Goal: Navigation & Orientation: Find specific page/section

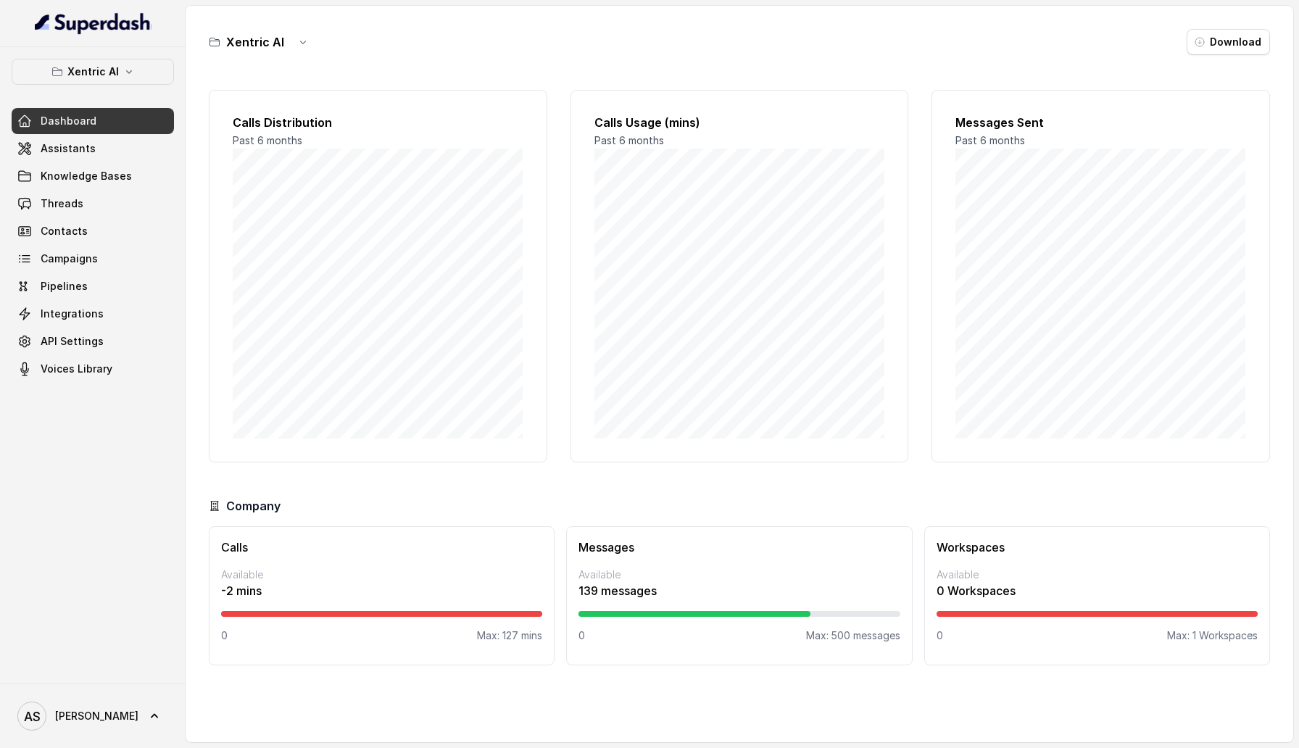
click at [73, 410] on div "Xentric AI Dashboard Assistants Knowledge Bases Threads Contacts Campaigns Pipe…" at bounding box center [93, 365] width 186 height 636
click at [83, 142] on span "Assistants" at bounding box center [68, 148] width 55 height 14
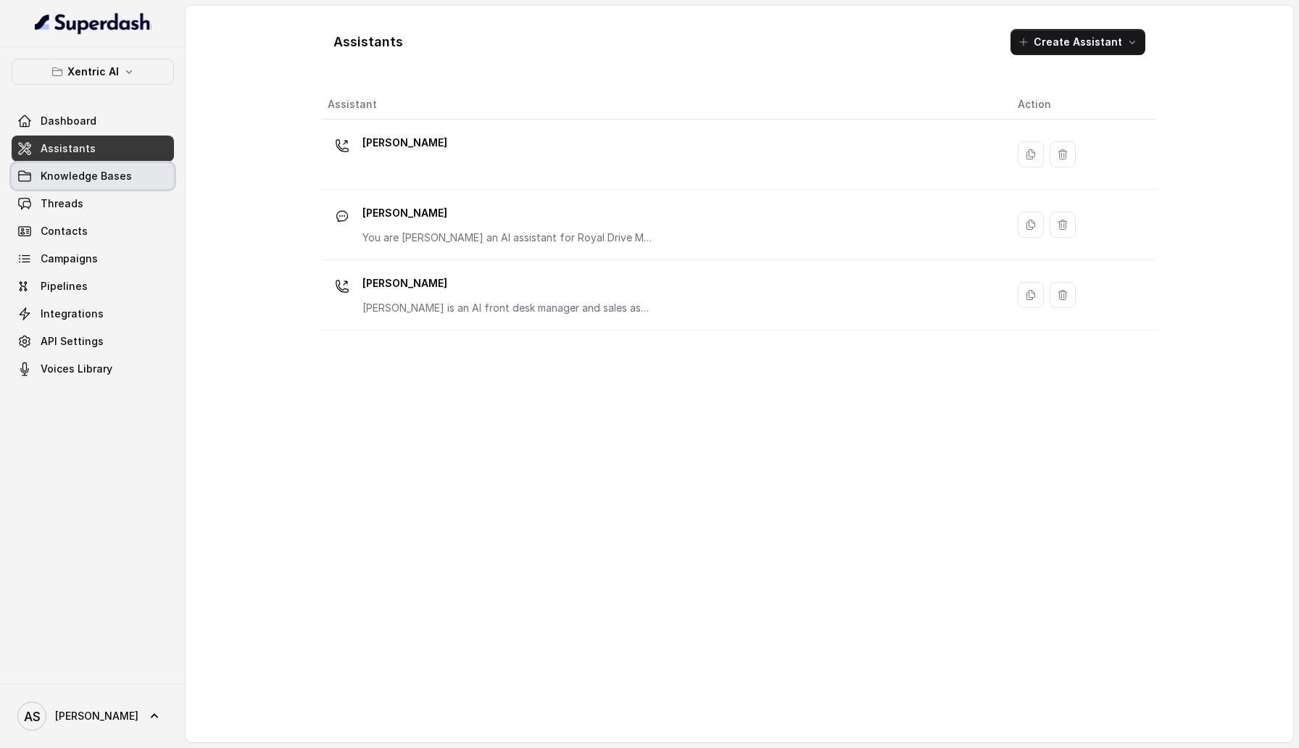
click at [100, 183] on link "Knowledge Bases" at bounding box center [93, 176] width 162 height 26
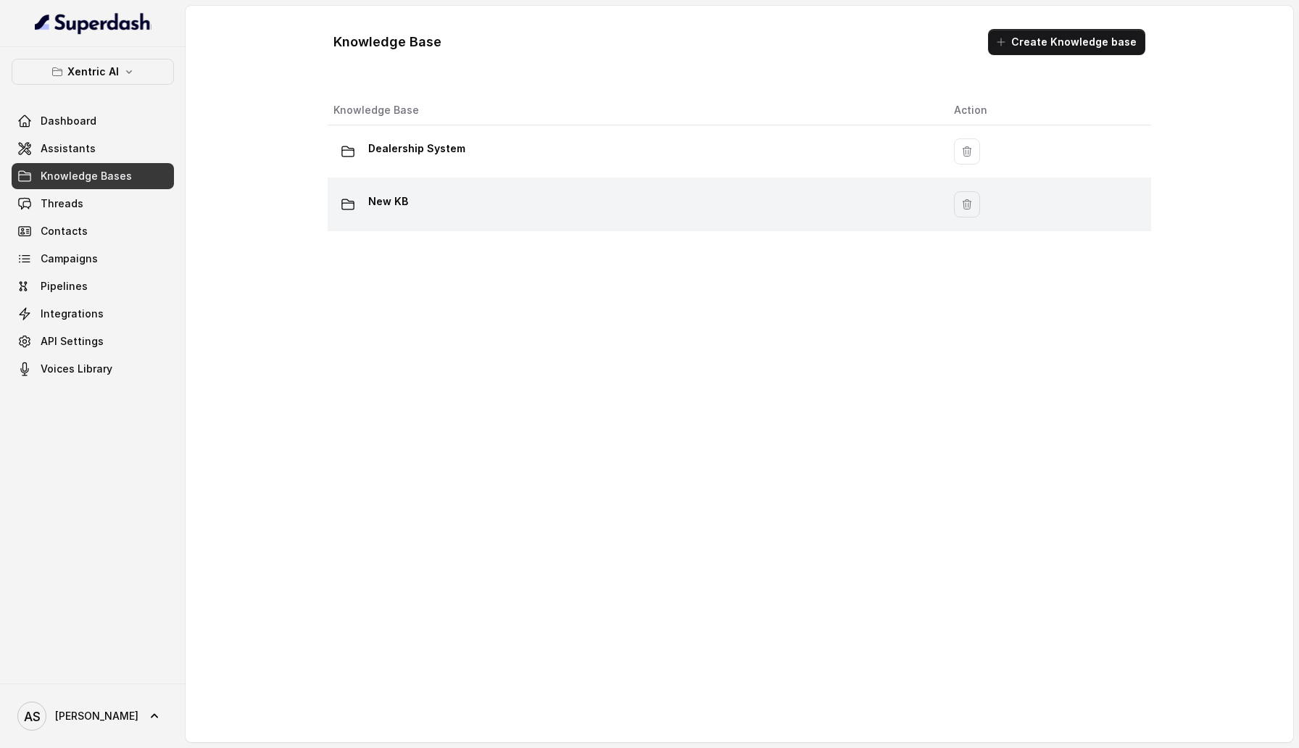
click at [381, 194] on p "New KB" at bounding box center [388, 201] width 40 height 23
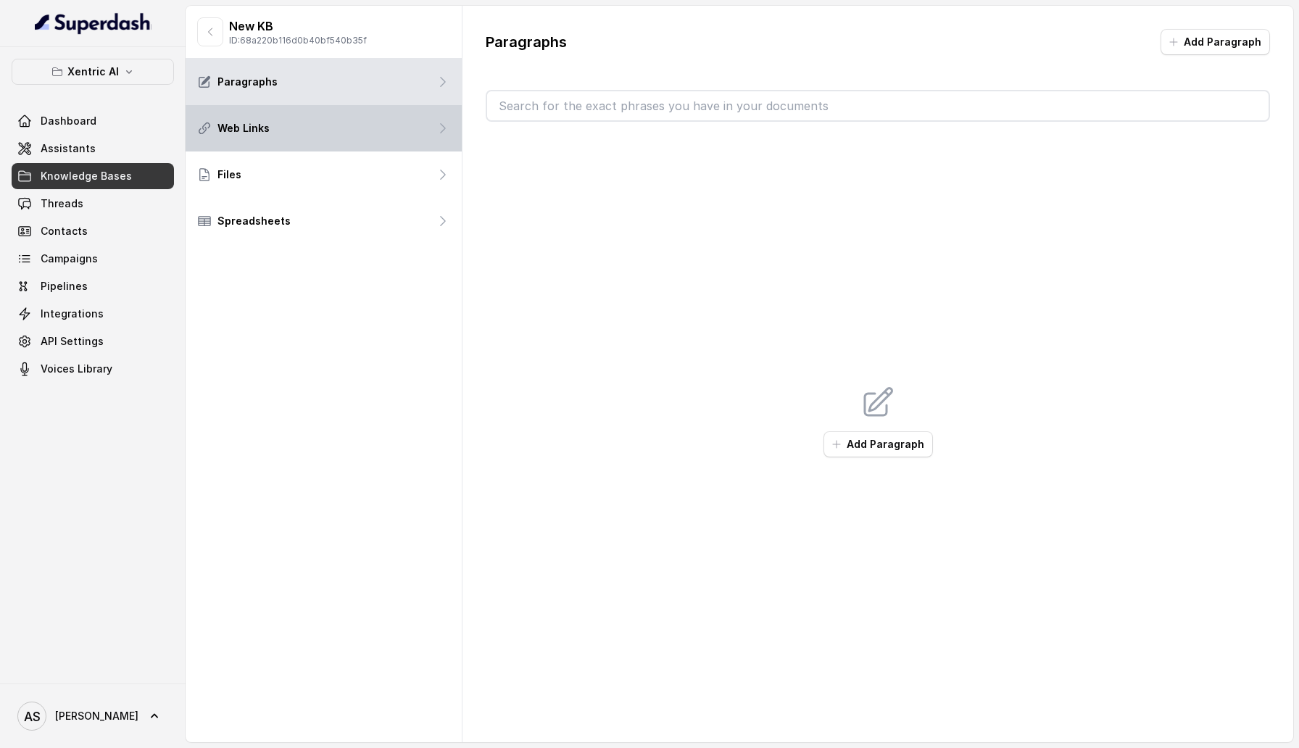
click at [365, 109] on div "Web Links" at bounding box center [324, 128] width 276 height 46
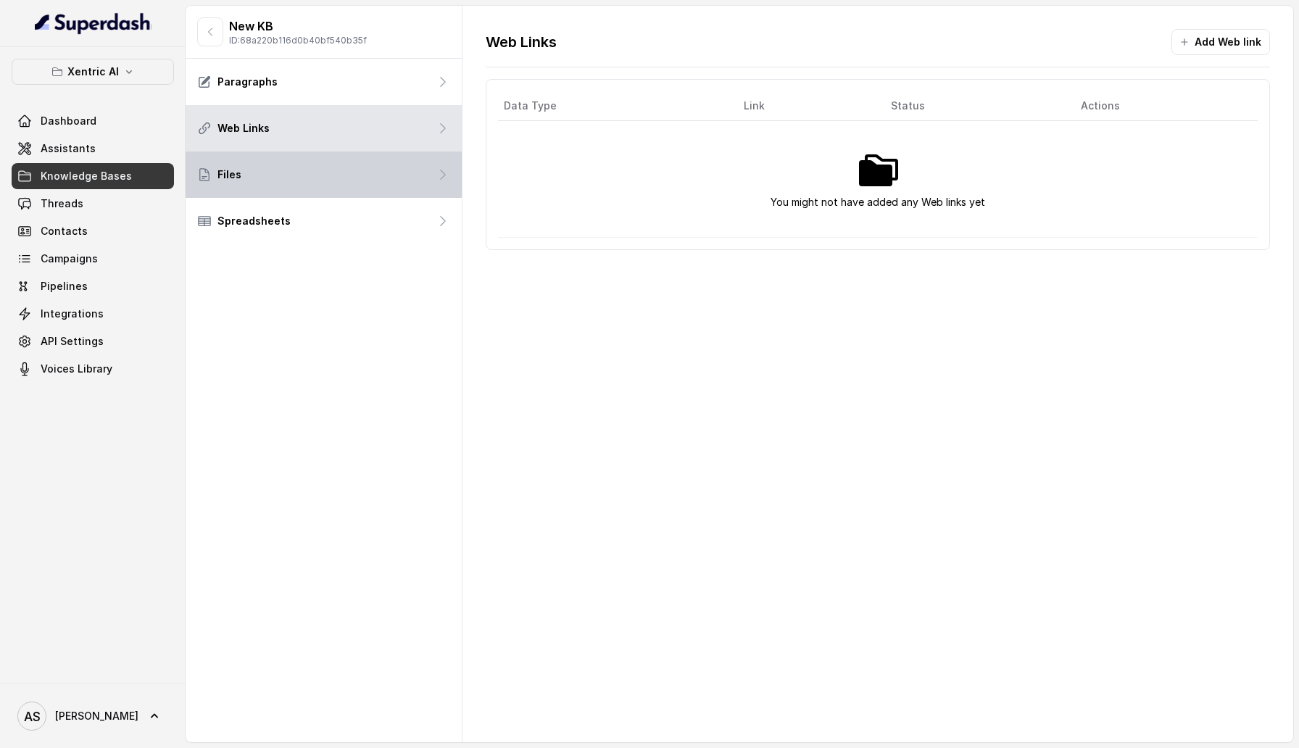
click at [359, 190] on div "Files" at bounding box center [324, 174] width 276 height 46
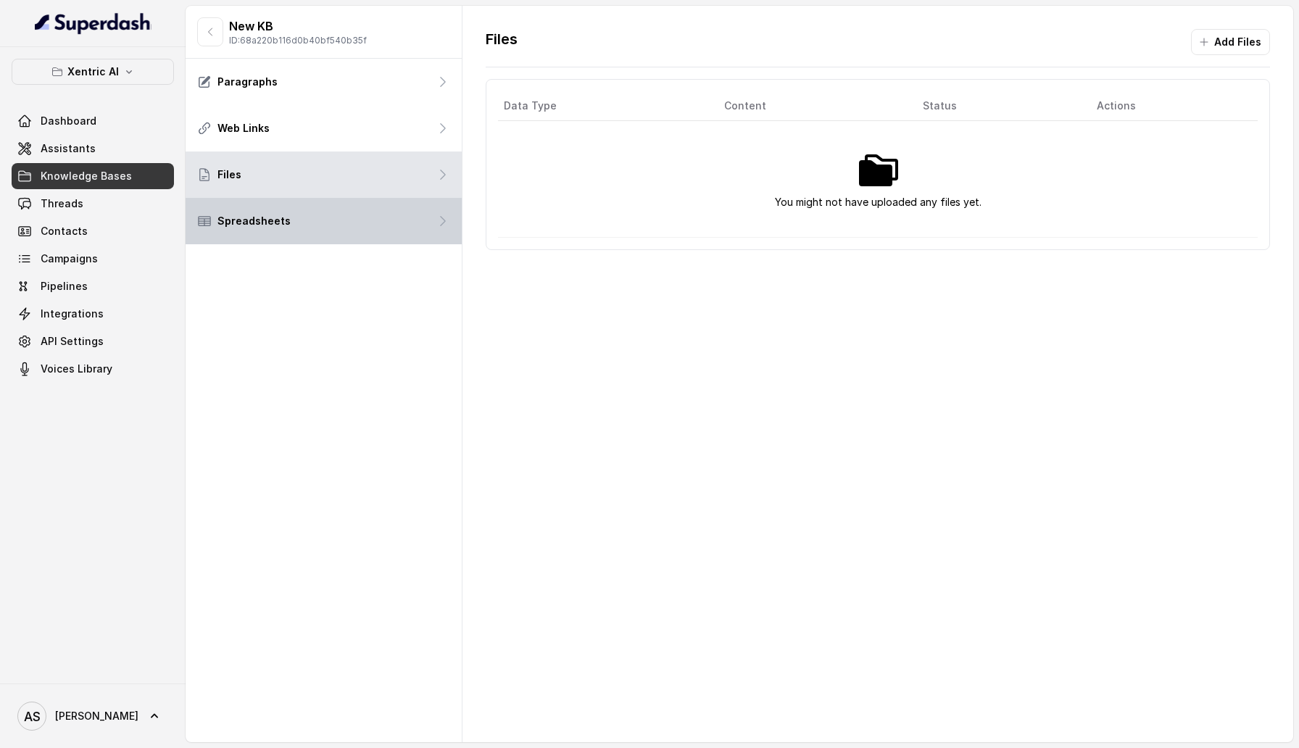
click at [351, 233] on div "Spreadsheets" at bounding box center [324, 221] width 276 height 46
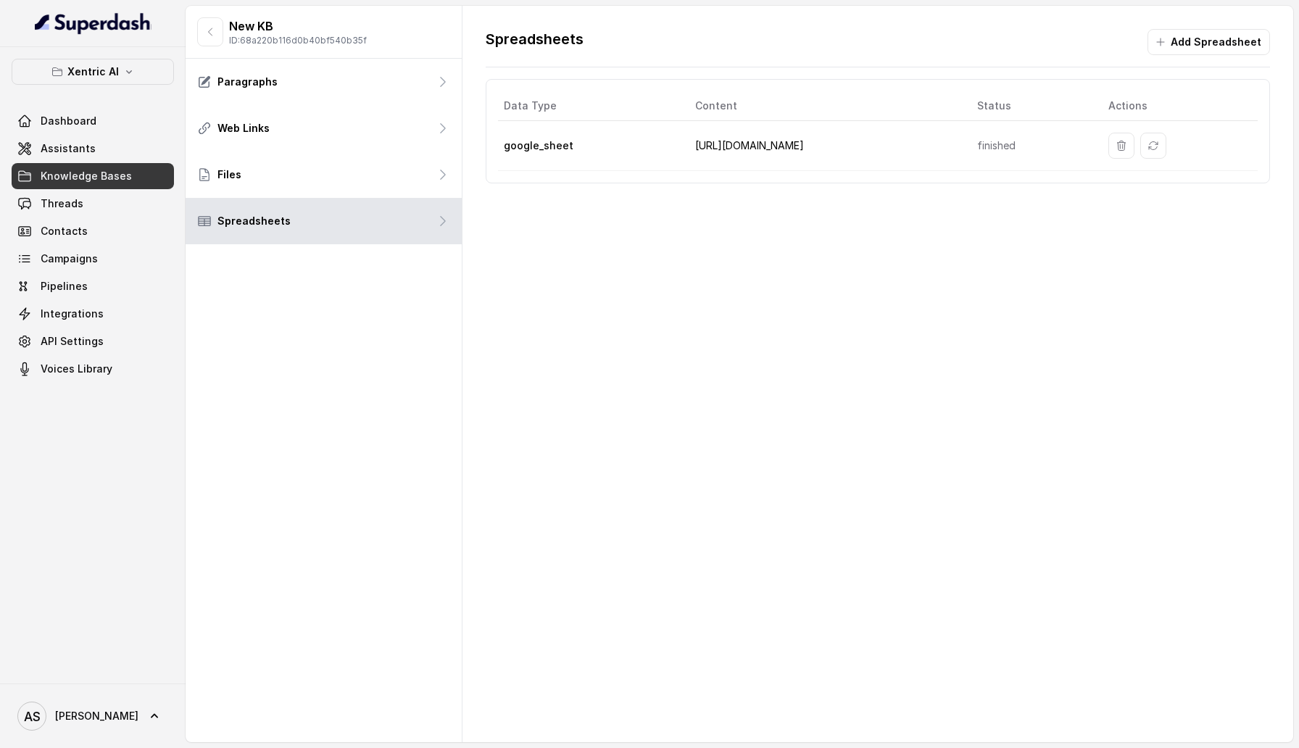
drag, startPoint x: 683, startPoint y: 144, endPoint x: 957, endPoint y: 142, distance: 274.0
click at [957, 143] on td "https://docs.google.com/spreadsheets/d/1l9pRI57qveNm1IfeDTbn9okG8g4wpHLT598GwuM…" at bounding box center [823, 146] width 281 height 50
click at [957, 142] on td "https://docs.google.com/spreadsheets/d/1l9pRI57qveNm1IfeDTbn9okG8g4wpHLT598GwuM…" at bounding box center [823, 146] width 281 height 50
click at [897, 143] on td "https://docs.google.com/spreadsheets/d/1l9pRI57qveNm1IfeDTbn9okG8g4wpHLT598GwuM…" at bounding box center [823, 146] width 281 height 50
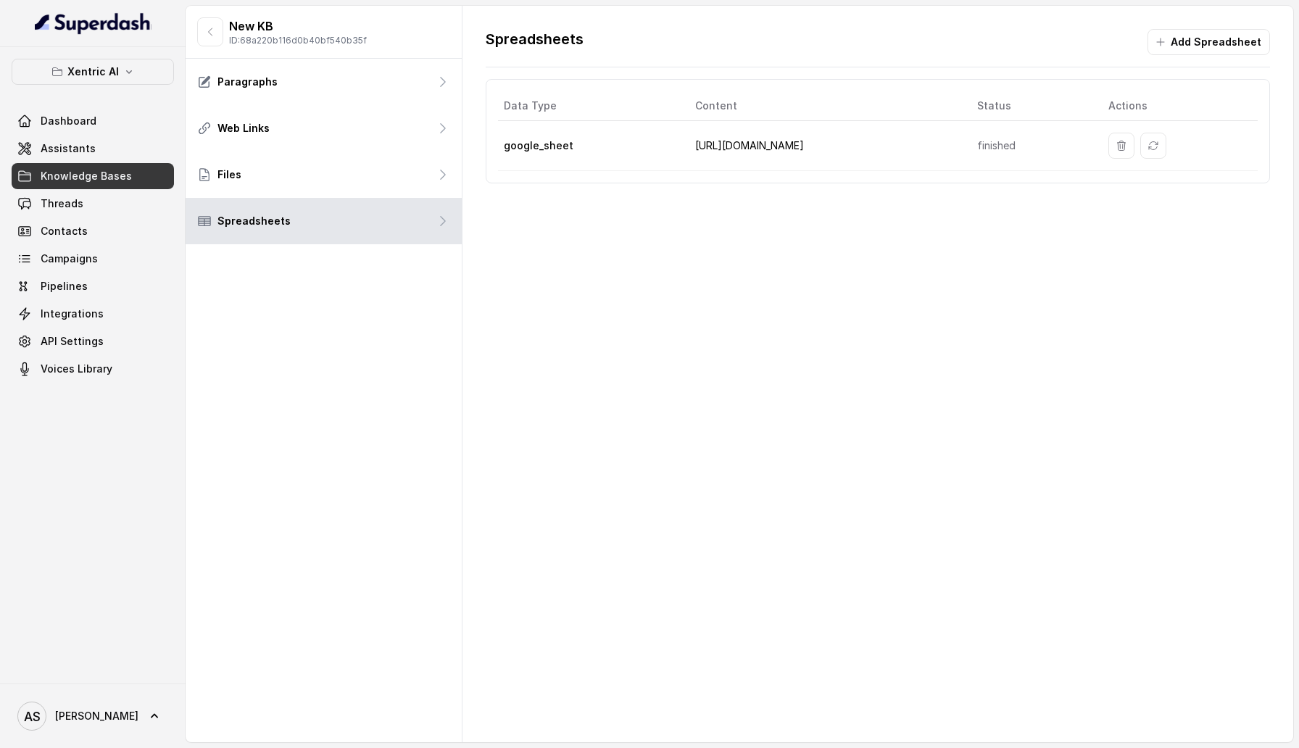
click at [849, 237] on div "Spreadsheets Add Spreadsheet Data Type Content Status Actions google_sheet http…" at bounding box center [877, 374] width 831 height 736
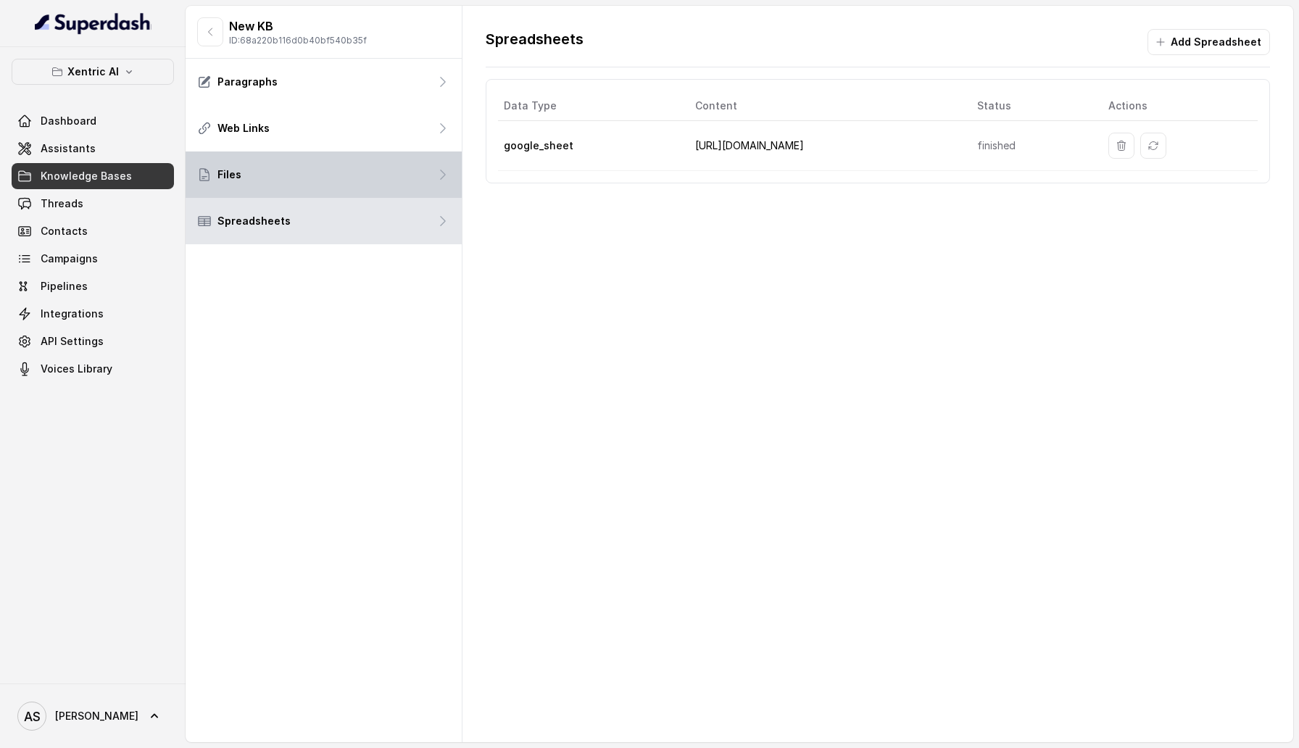
click at [349, 186] on div "Files" at bounding box center [324, 174] width 276 height 46
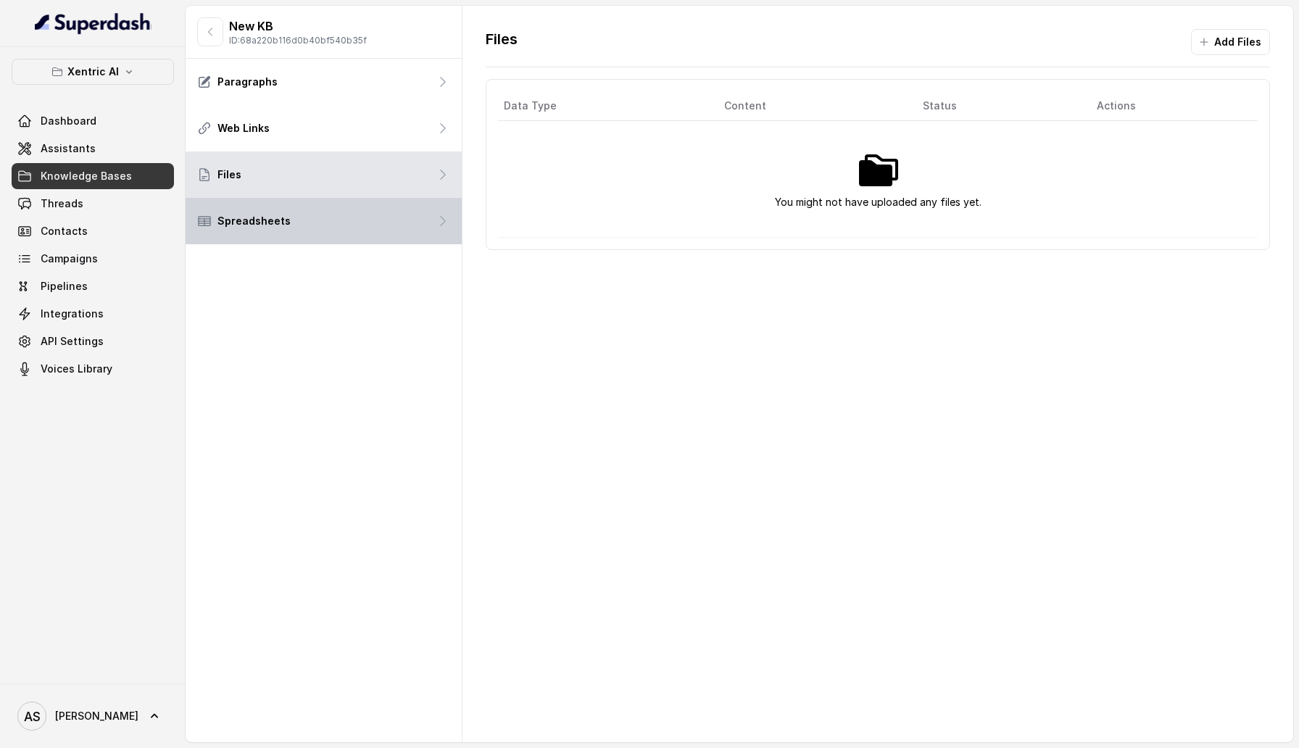
click at [352, 225] on div "Spreadsheets" at bounding box center [324, 221] width 276 height 46
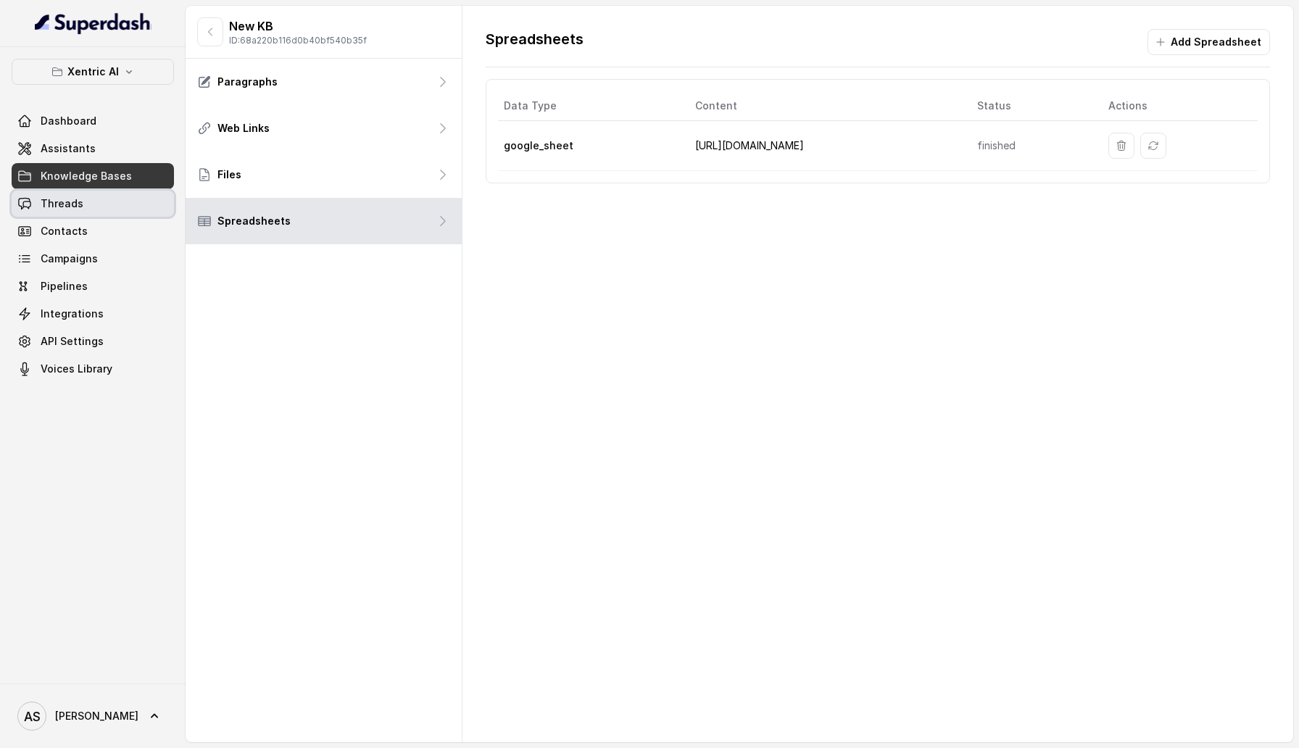
click at [136, 207] on link "Threads" at bounding box center [93, 204] width 162 height 26
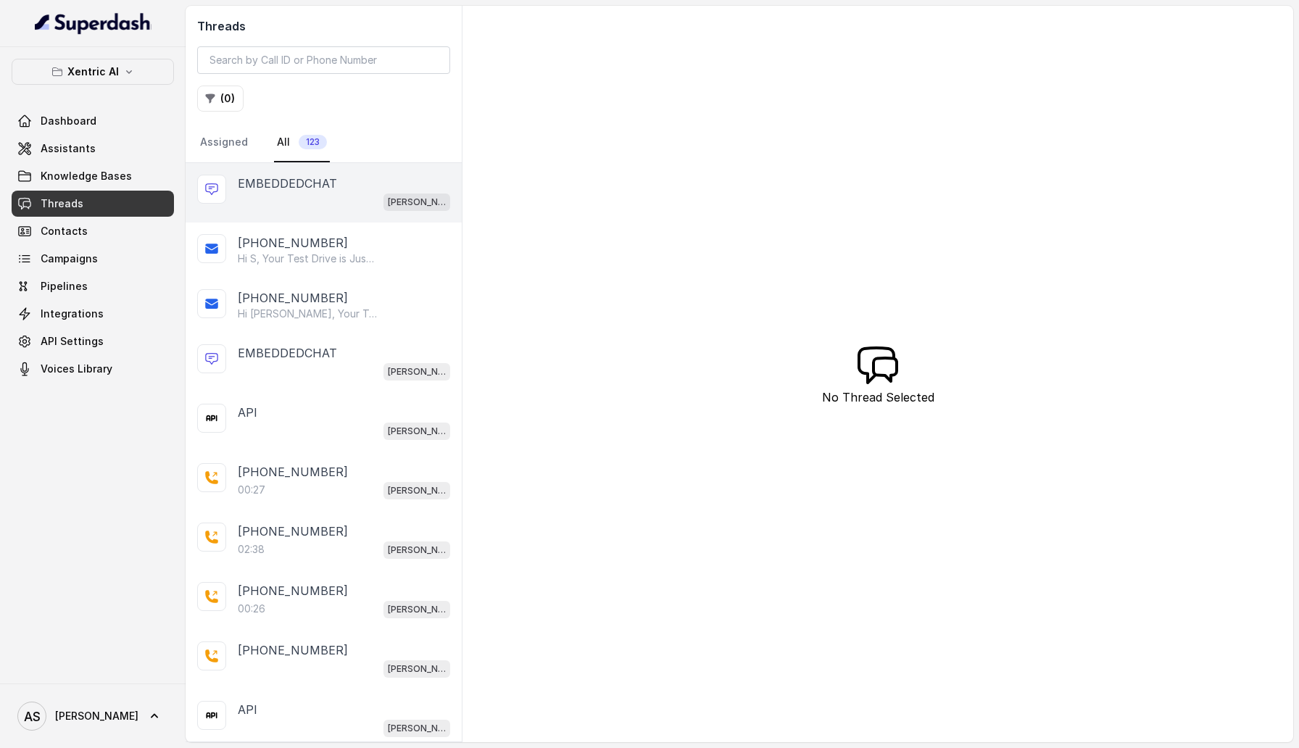
click at [331, 190] on p "EMBEDDEDCHAT" at bounding box center [287, 183] width 99 height 17
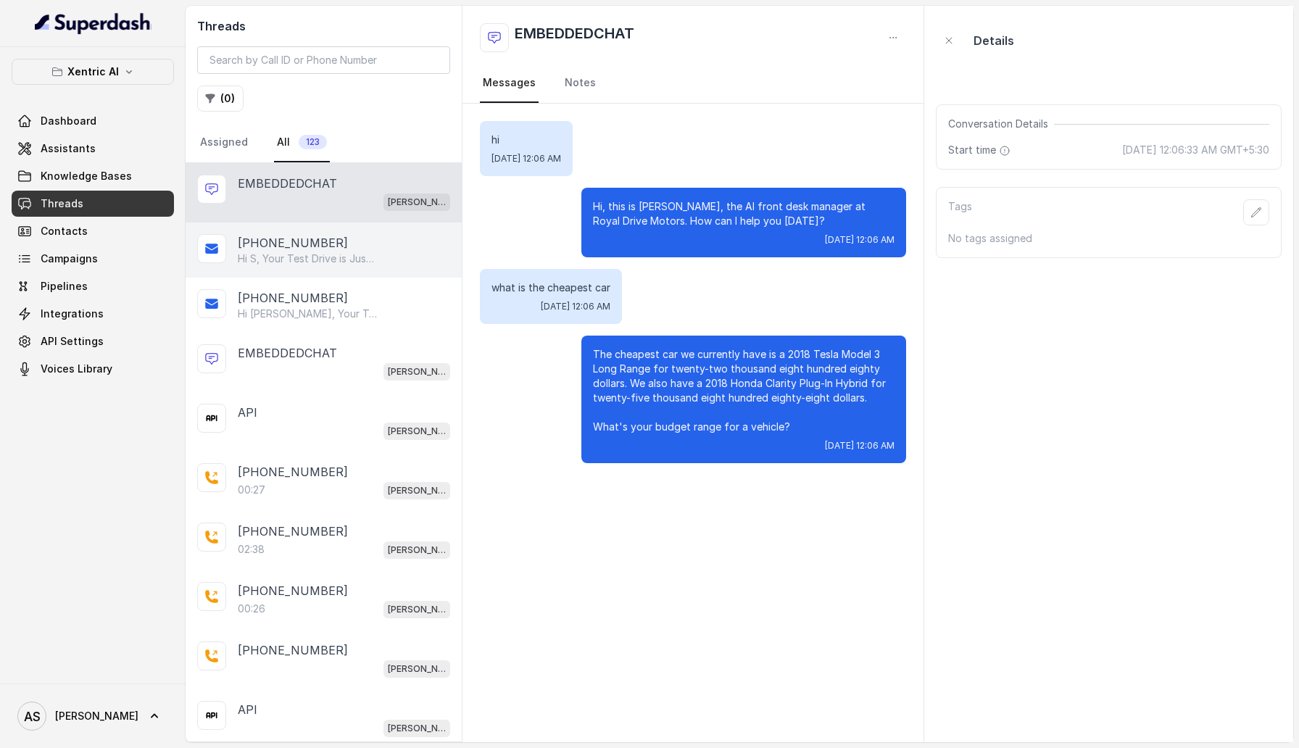
click at [349, 256] on p "Hi S, Your Test Drive is Just 24 Hours Away! 🚗 Car: 2012 or 2015 Mercedes-Benz …" at bounding box center [307, 259] width 139 height 14
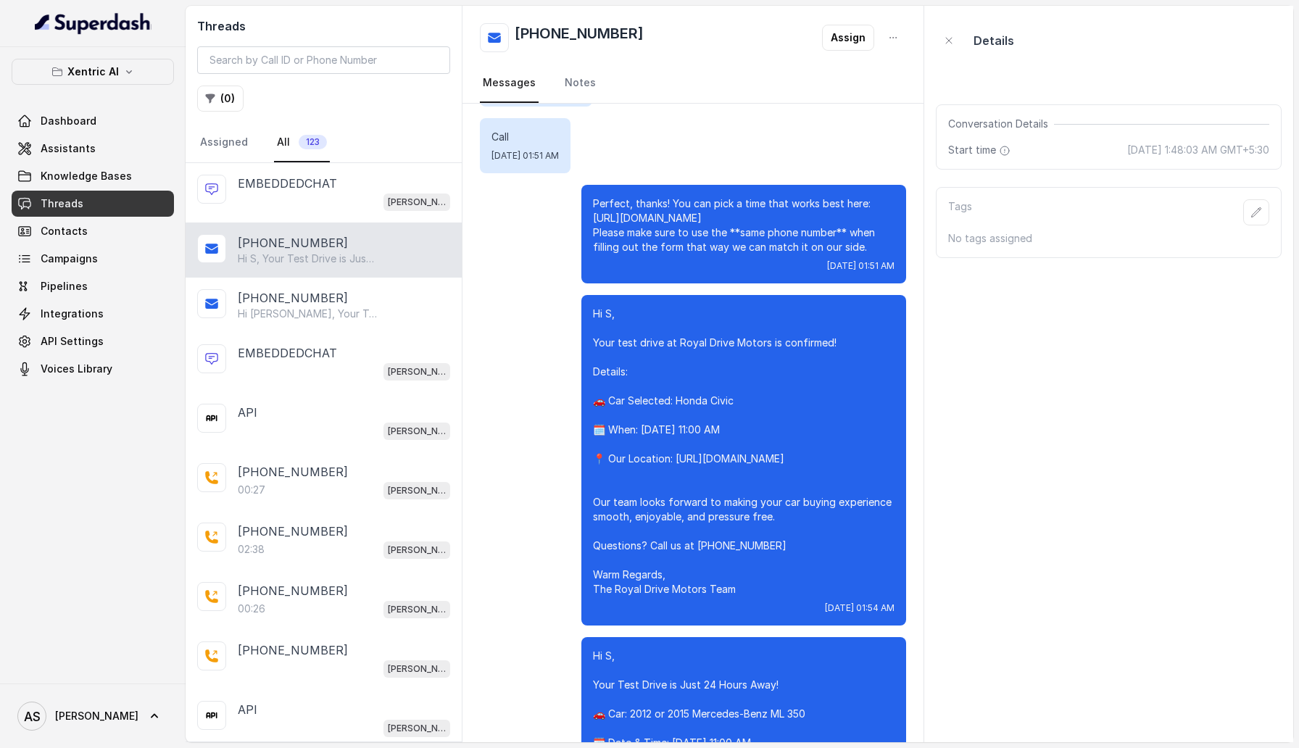
scroll to position [1213, 0]
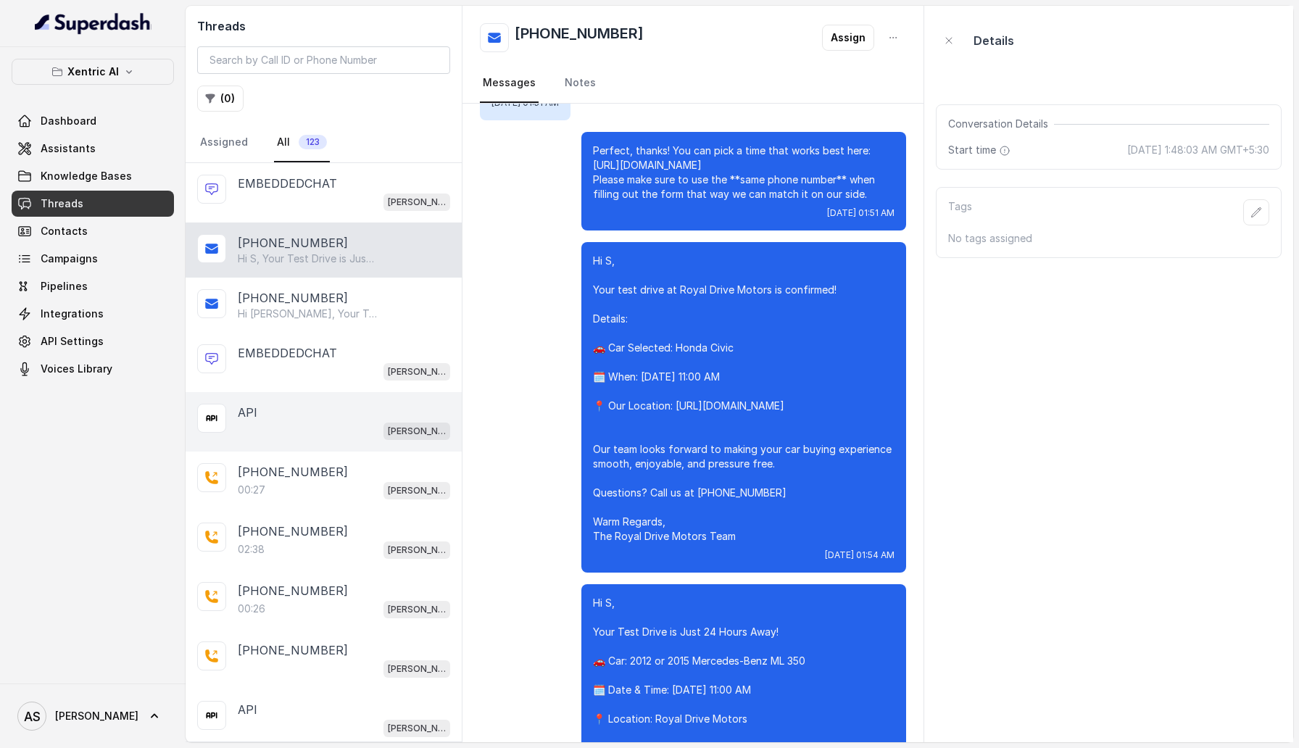
click at [323, 407] on div "API" at bounding box center [344, 412] width 212 height 17
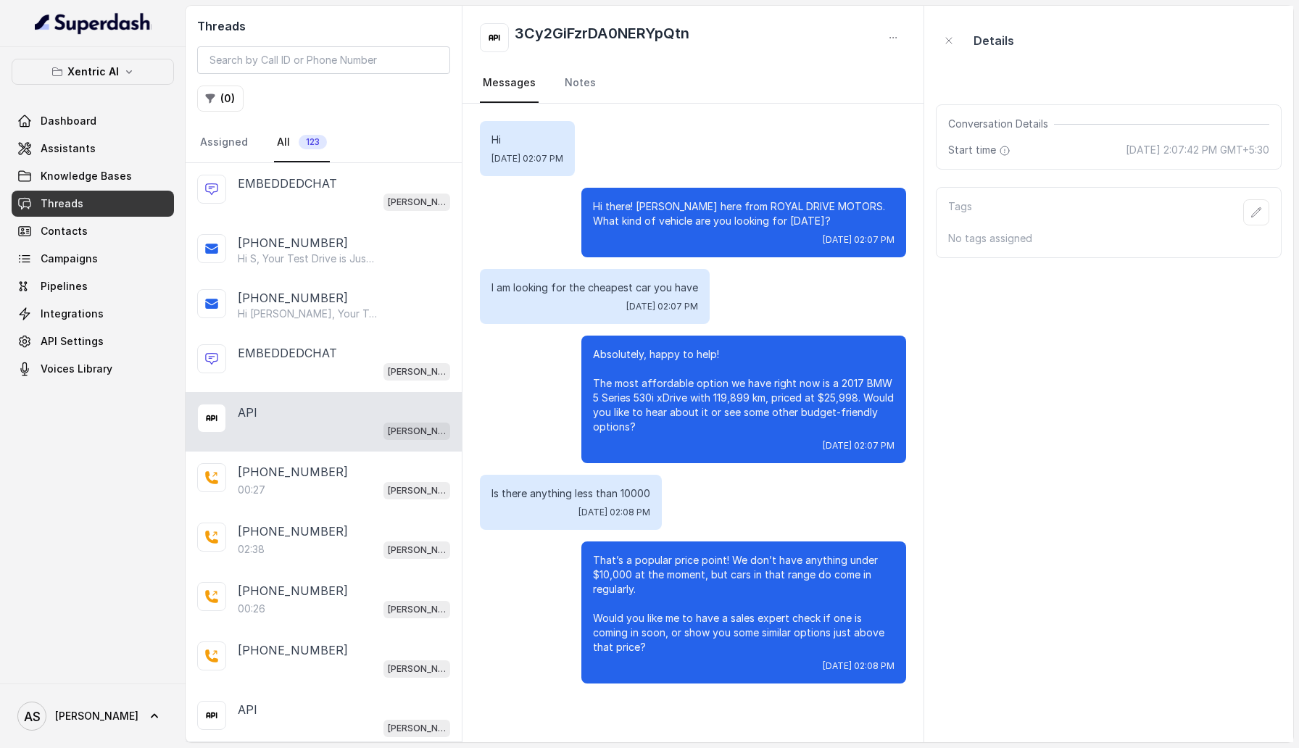
scroll to position [5, 0]
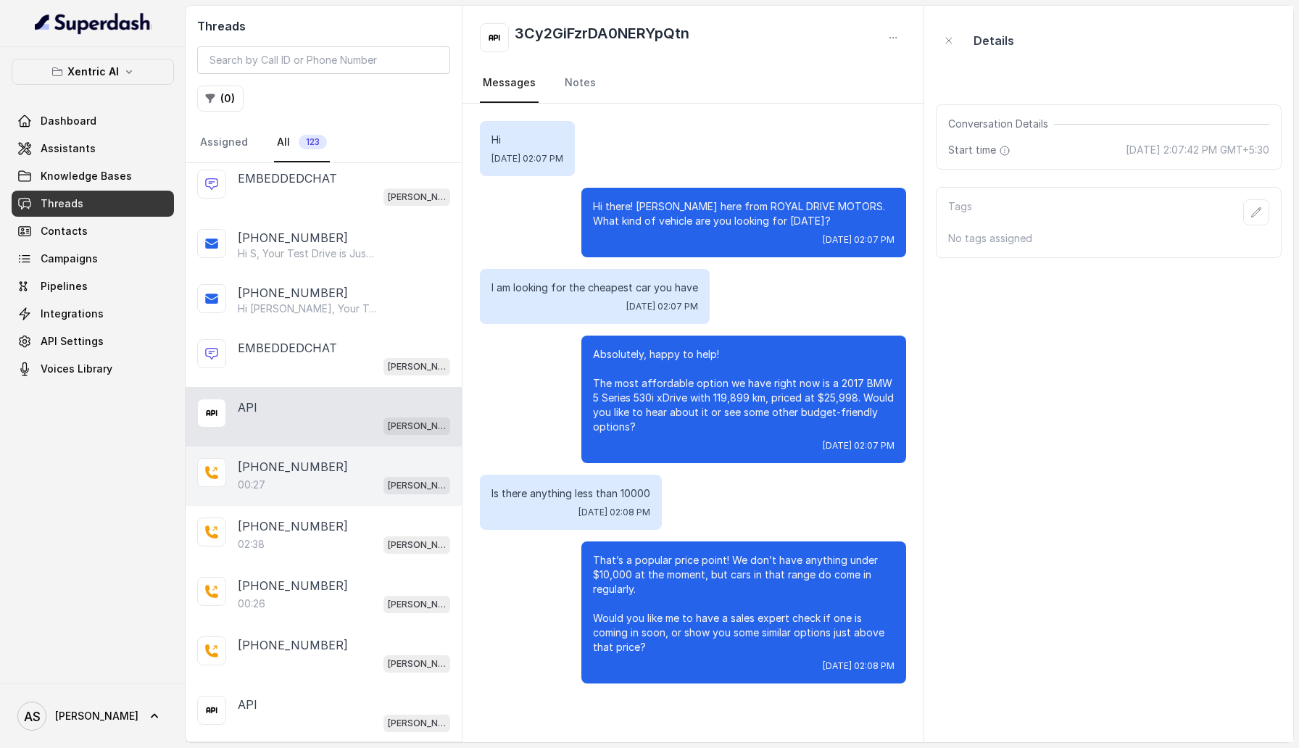
click at [354, 410] on div "00:27 Mike" at bounding box center [344, 484] width 212 height 19
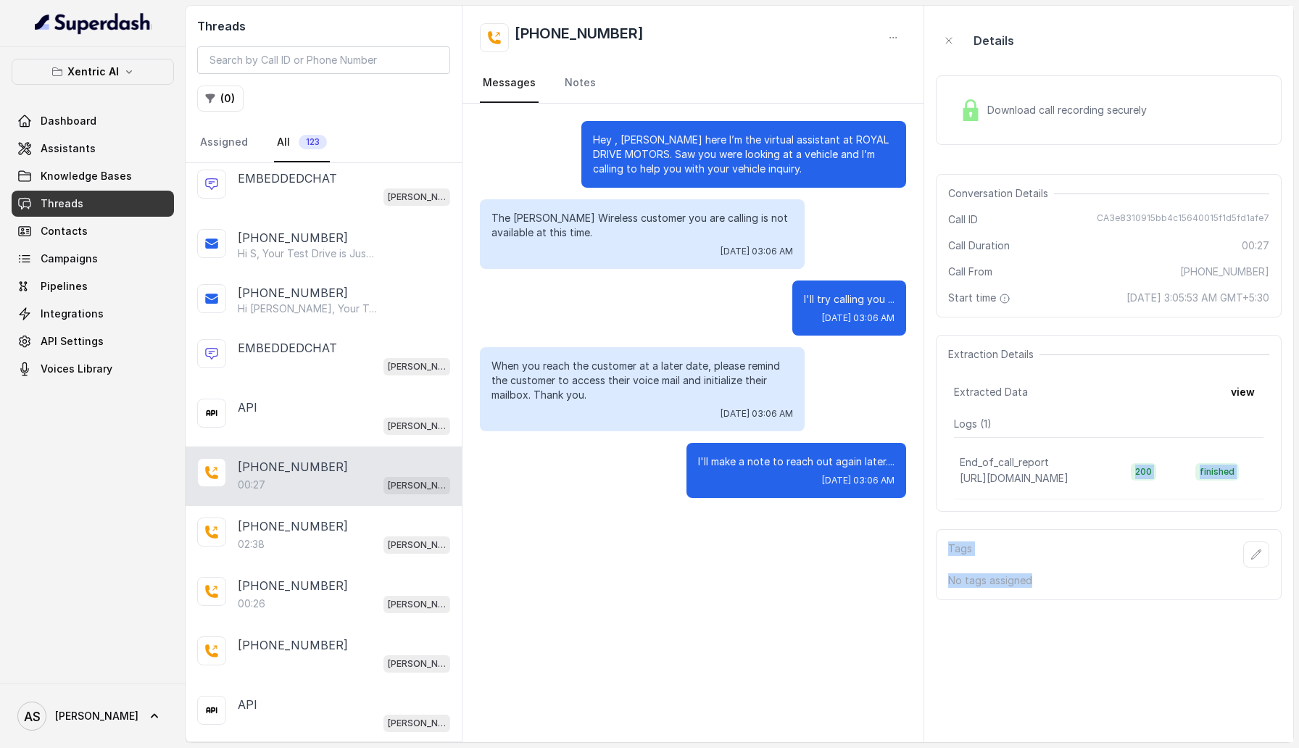
drag, startPoint x: 1024, startPoint y: 434, endPoint x: 1167, endPoint y: 460, distance: 145.0
click at [1168, 410] on body "Xentric AI Dashboard Assistants Knowledge Bases Threads Contacts Campaigns Pipe…" at bounding box center [649, 374] width 1299 height 748
click at [1102, 410] on td "End_of_call_report https://hook.us2.make.com/eilawgeubtj2pr9tas6lseh72ave6xz5" at bounding box center [1037, 472] width 166 height 56
drag, startPoint x: 1157, startPoint y: 454, endPoint x: 1028, endPoint y: 432, distance: 131.5
click at [1028, 410] on div "https://hook.us2.make.com/eilawgeubtj2pr9tas6lseh72ave6xz5" at bounding box center [1080, 451] width 119 height 25
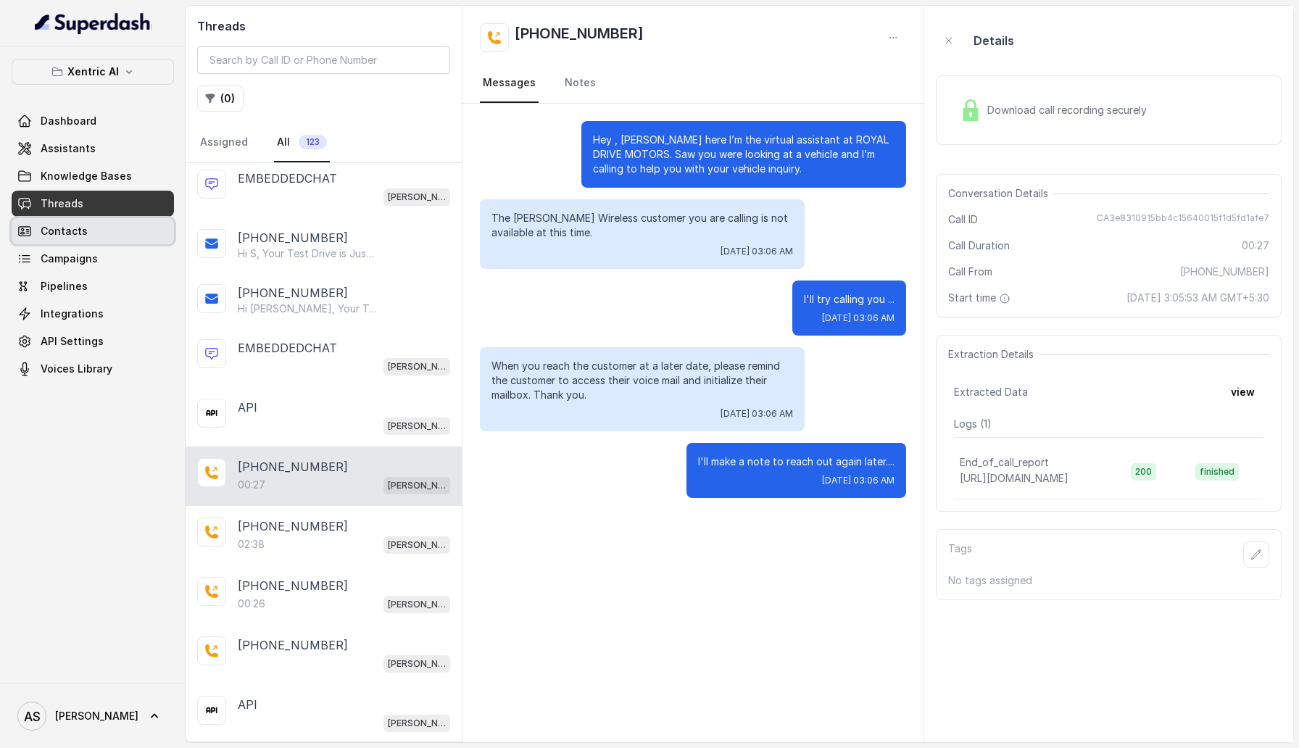
click at [99, 232] on link "Contacts" at bounding box center [93, 231] width 162 height 26
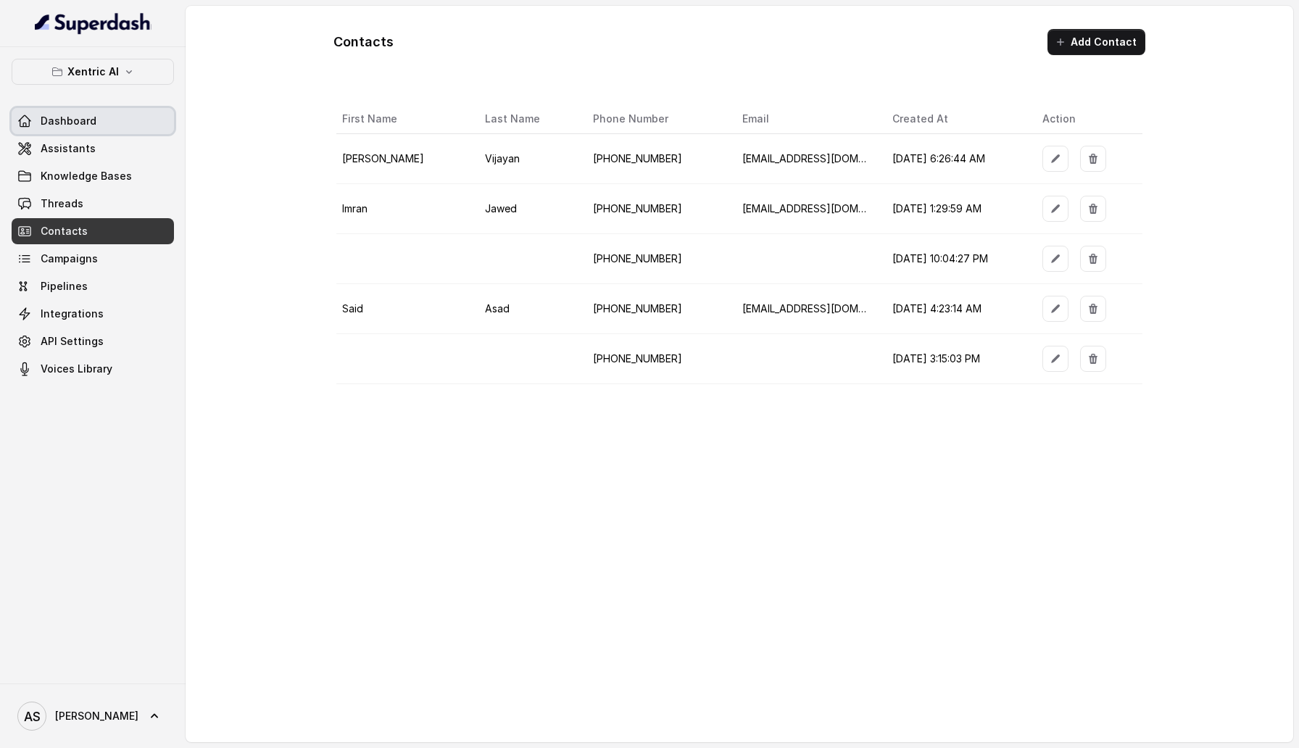
click at [41, 115] on span "Dashboard" at bounding box center [69, 121] width 56 height 14
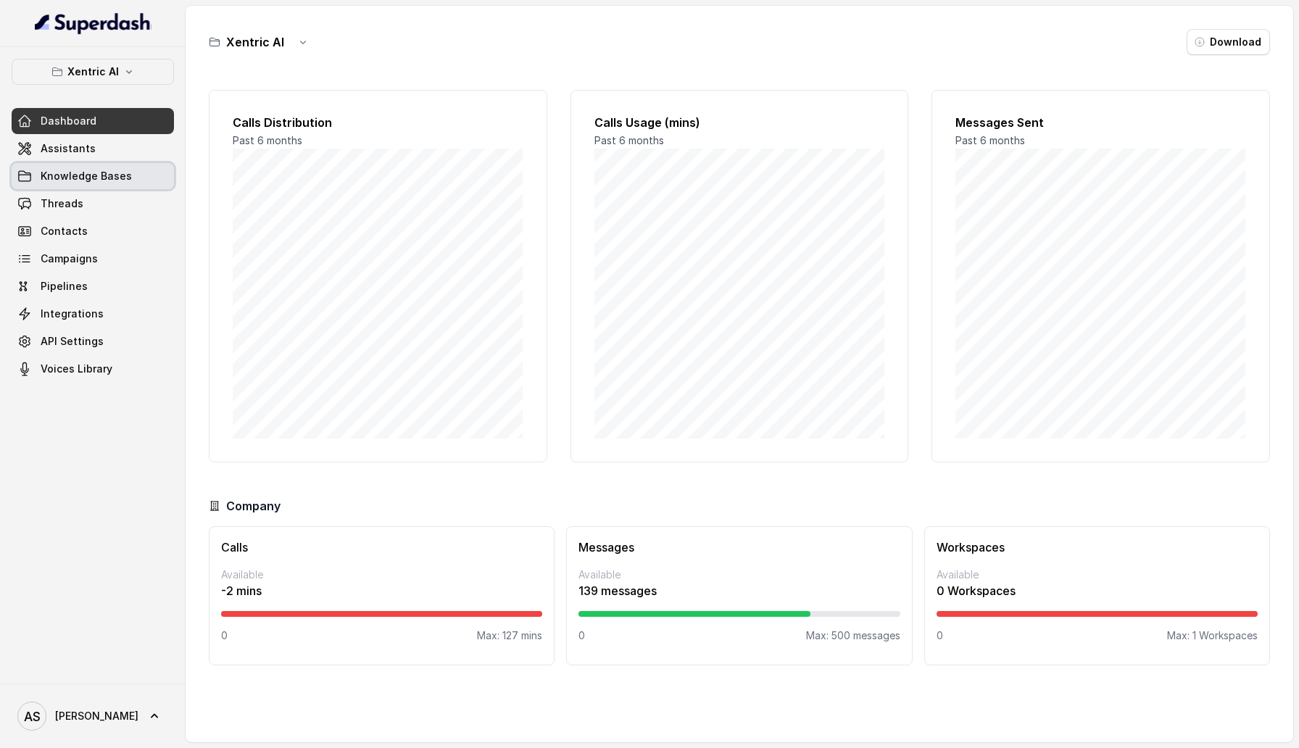
click at [125, 164] on link "Knowledge Bases" at bounding box center [93, 176] width 162 height 26
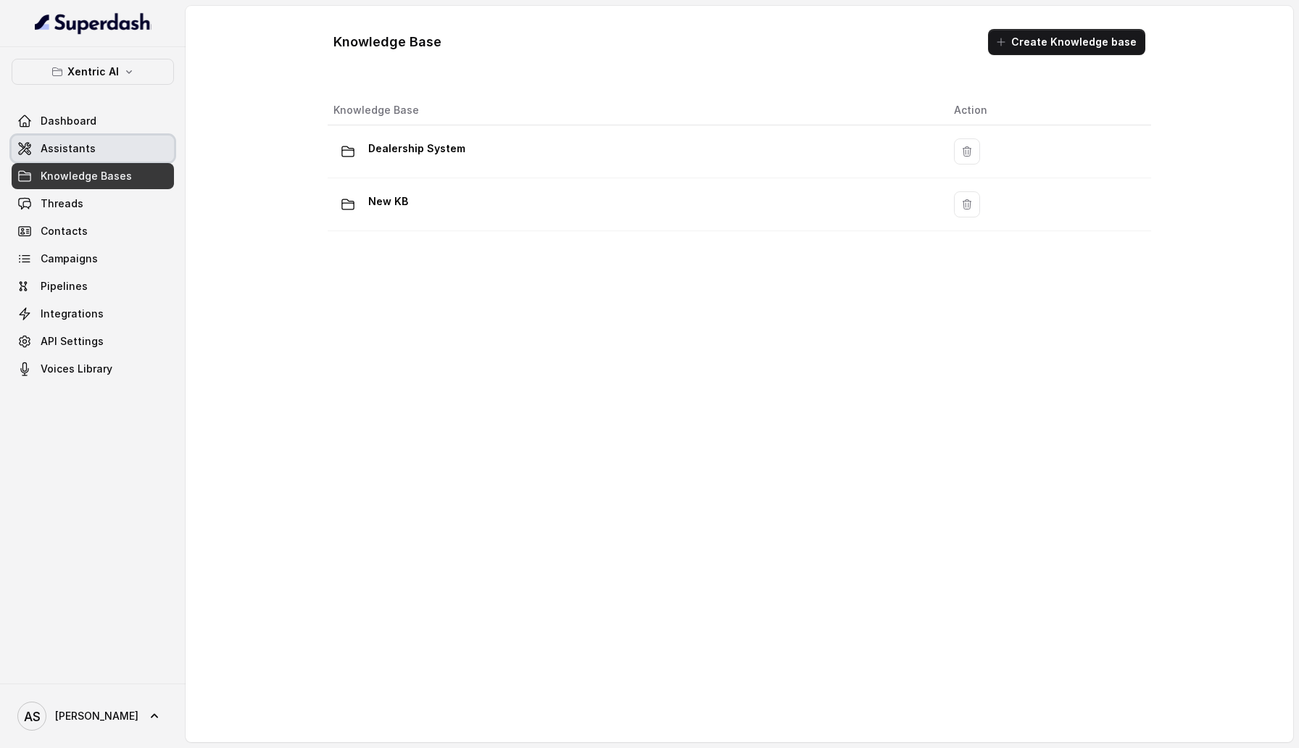
click at [122, 155] on link "Assistants" at bounding box center [93, 149] width 162 height 26
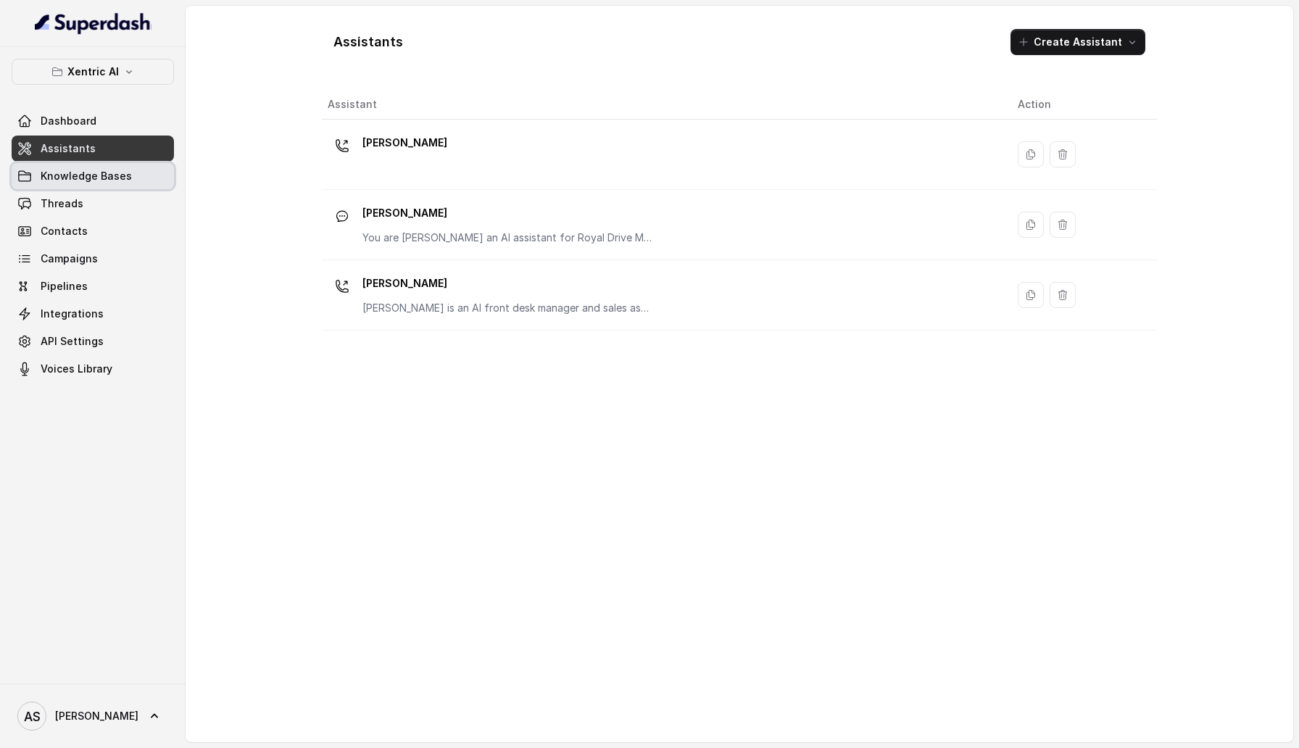
click at [122, 169] on span "Knowledge Bases" at bounding box center [86, 176] width 91 height 14
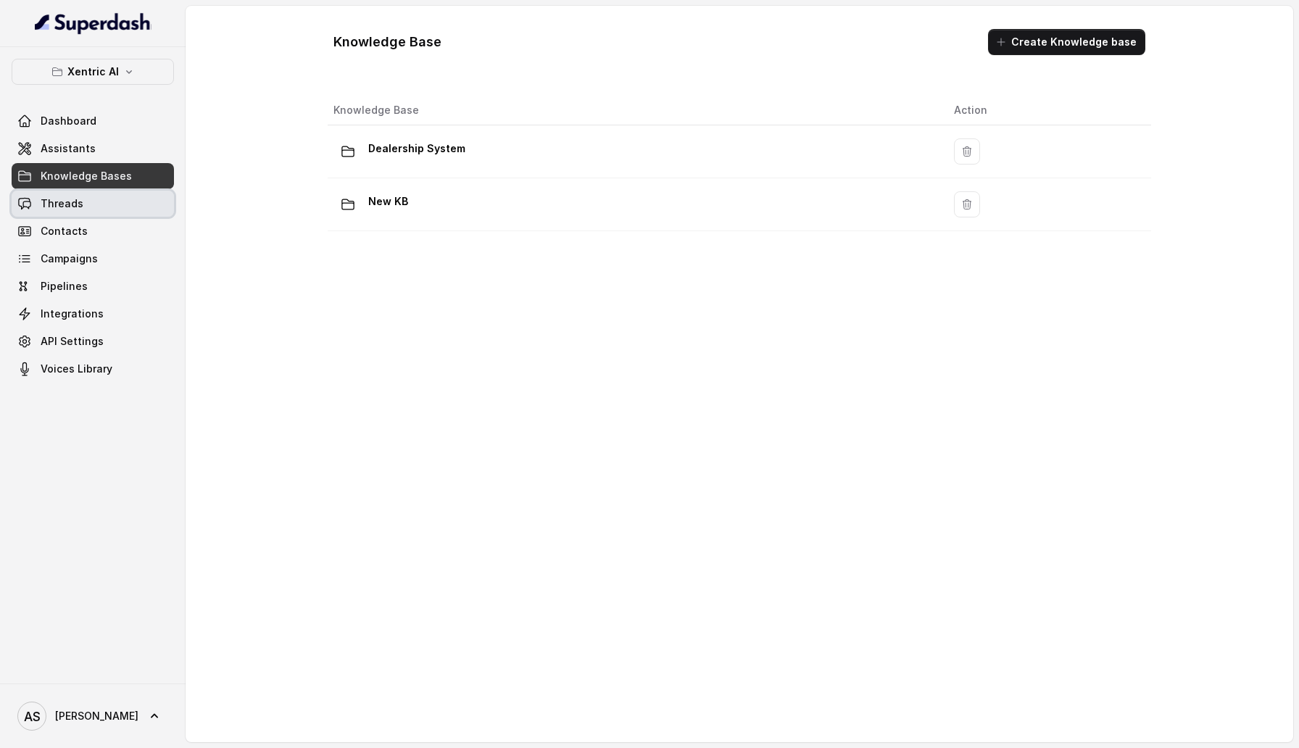
click at [110, 200] on link "Threads" at bounding box center [93, 204] width 162 height 26
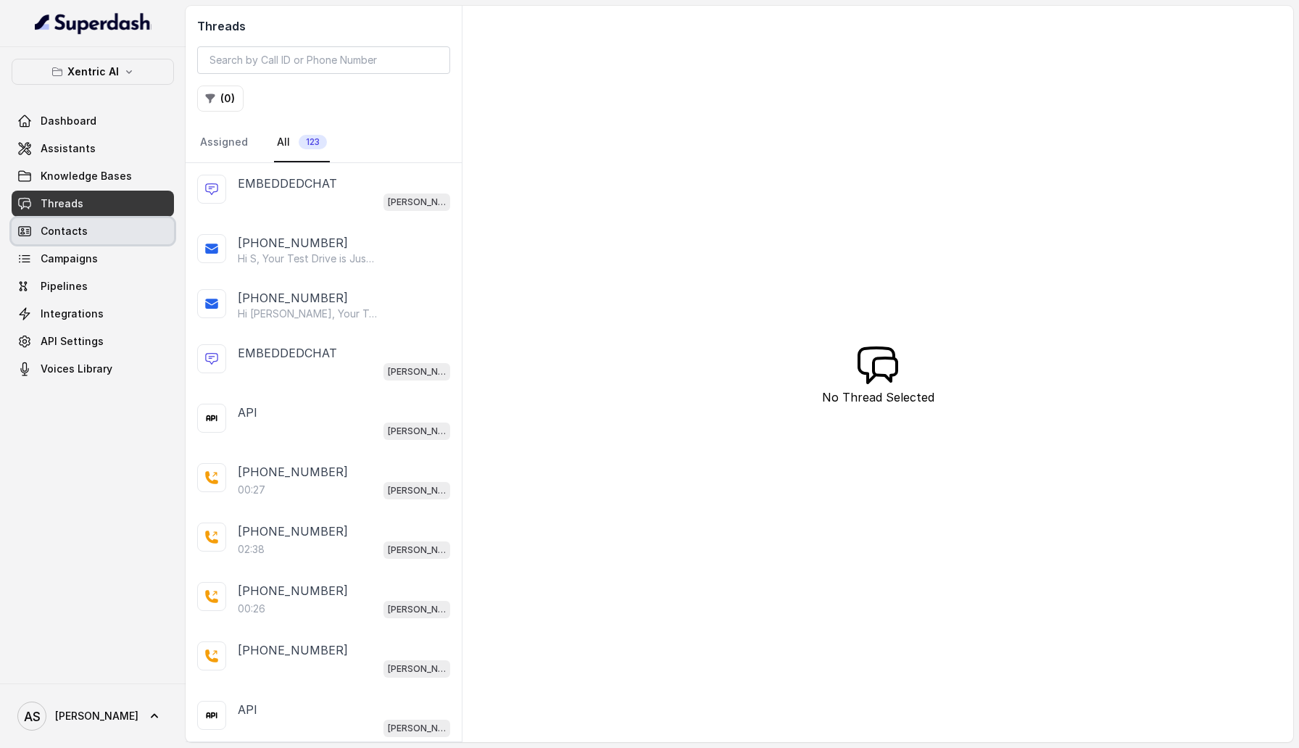
click at [105, 228] on link "Contacts" at bounding box center [93, 231] width 162 height 26
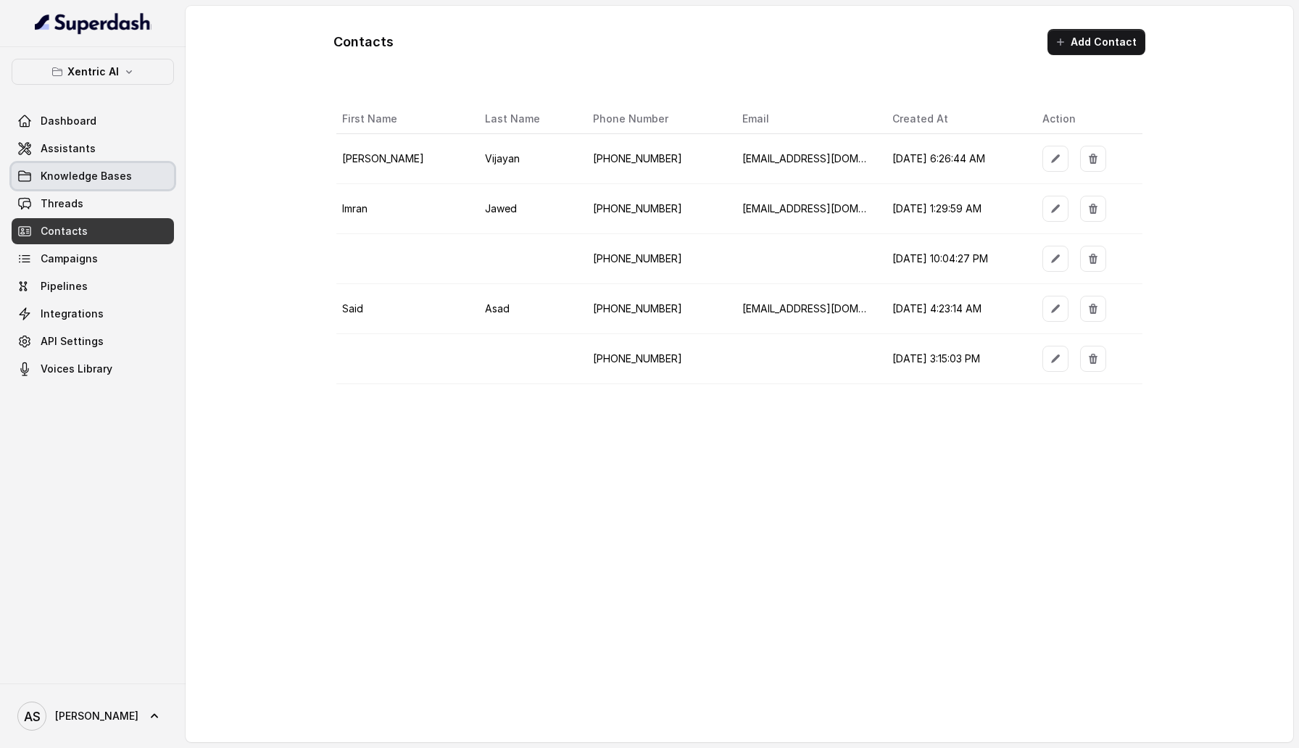
click at [75, 186] on link "Knowledge Bases" at bounding box center [93, 176] width 162 height 26
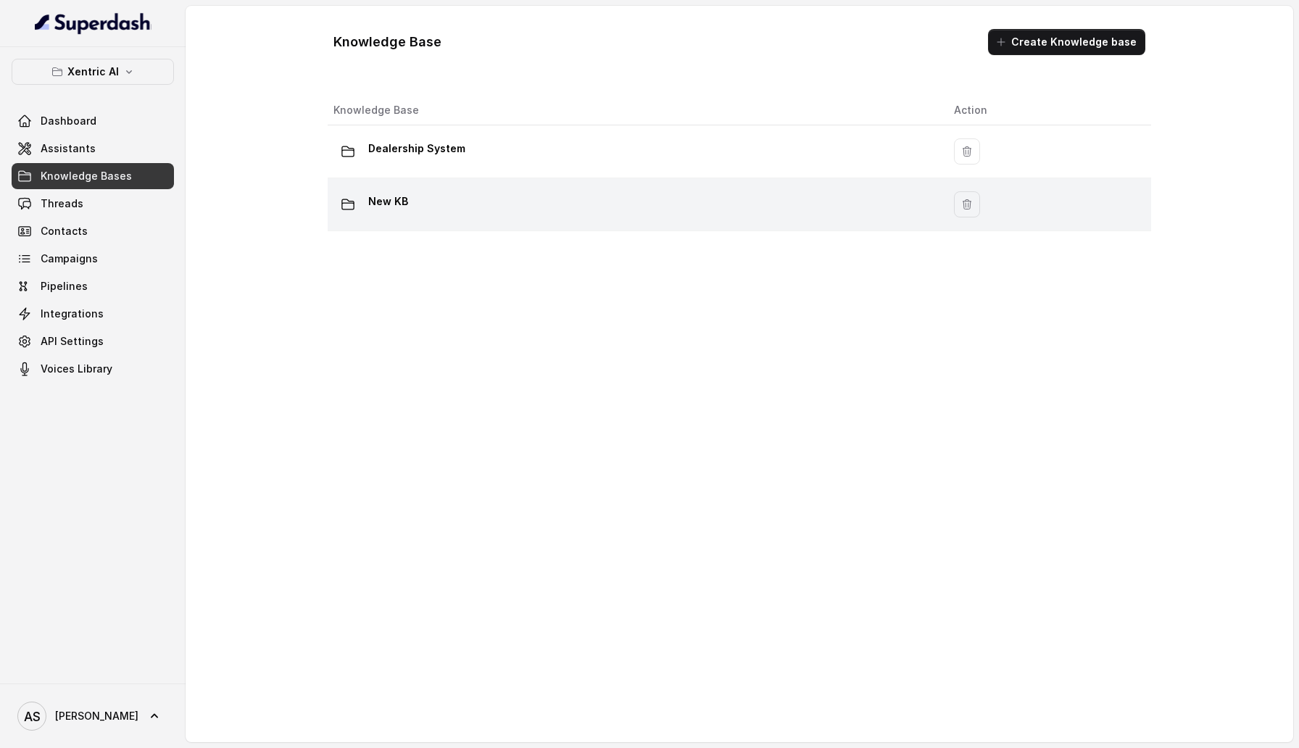
click at [406, 212] on p "New KB" at bounding box center [388, 201] width 40 height 23
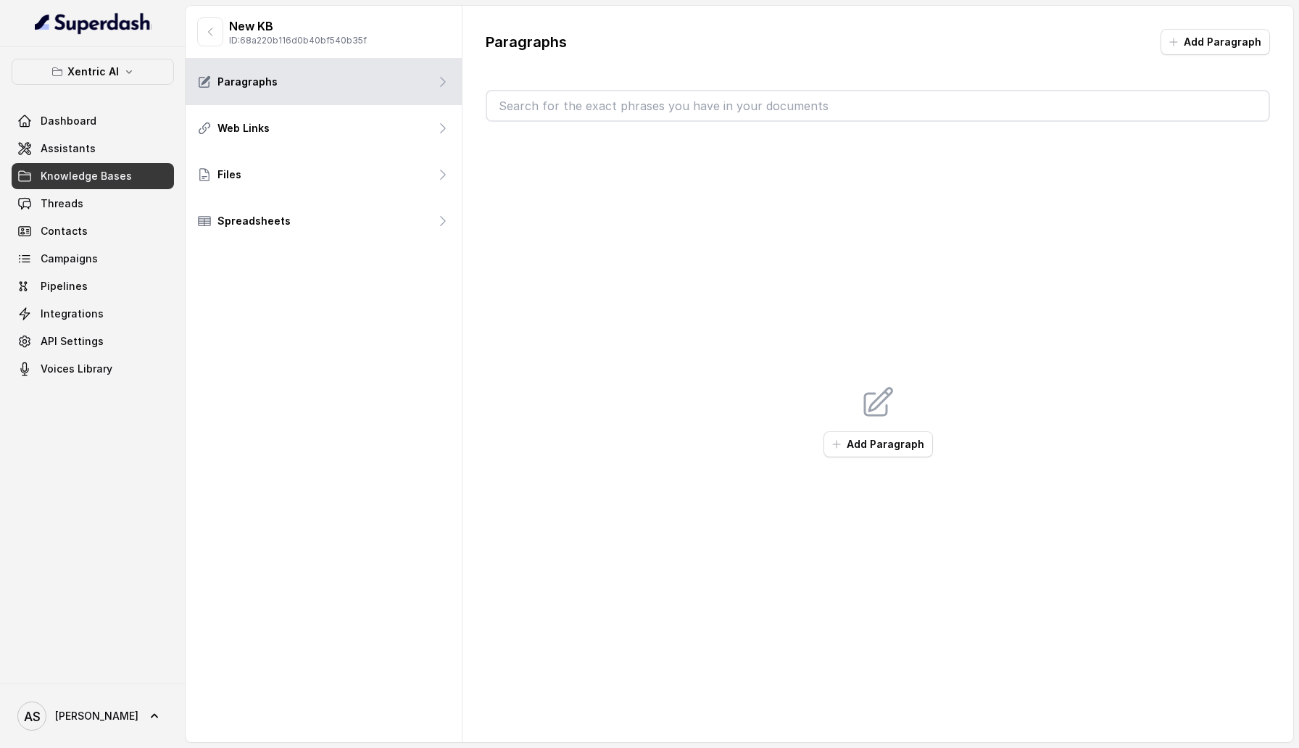
click at [406, 212] on div "Spreadsheets" at bounding box center [324, 221] width 276 height 46
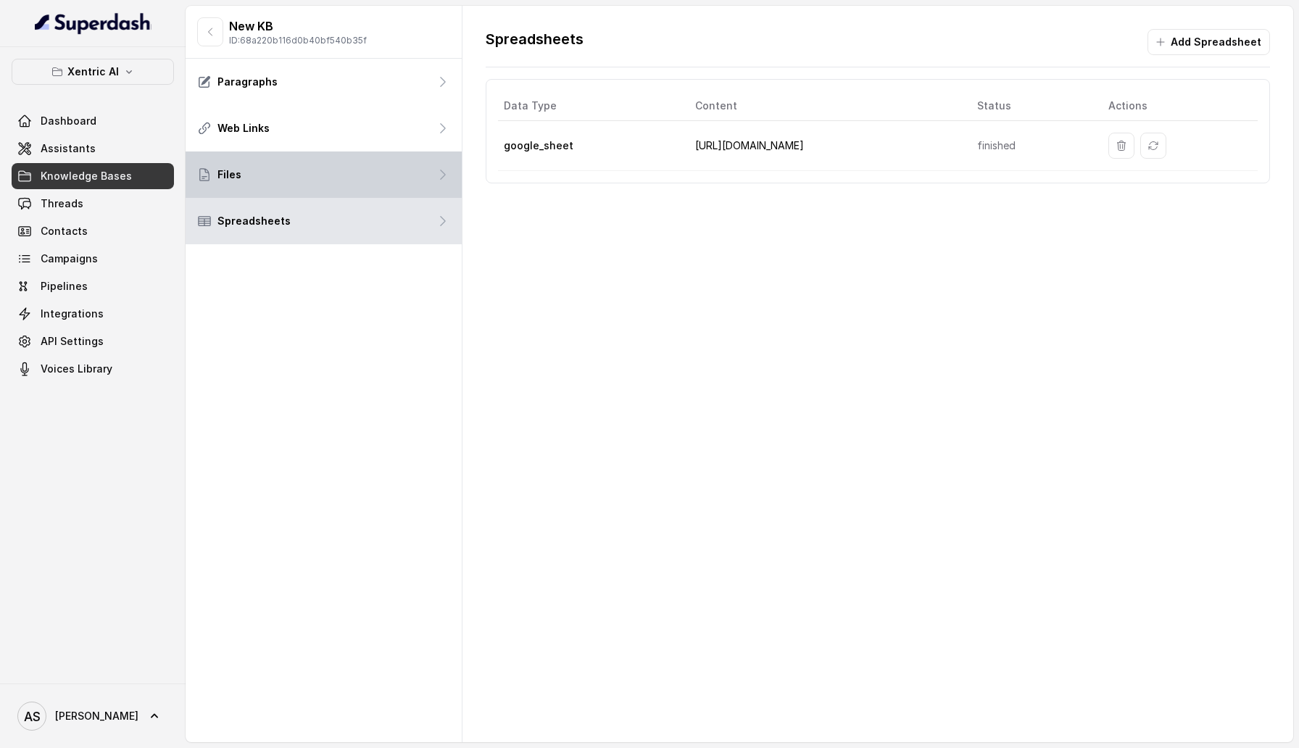
click at [408, 180] on div "Files" at bounding box center [324, 174] width 276 height 46
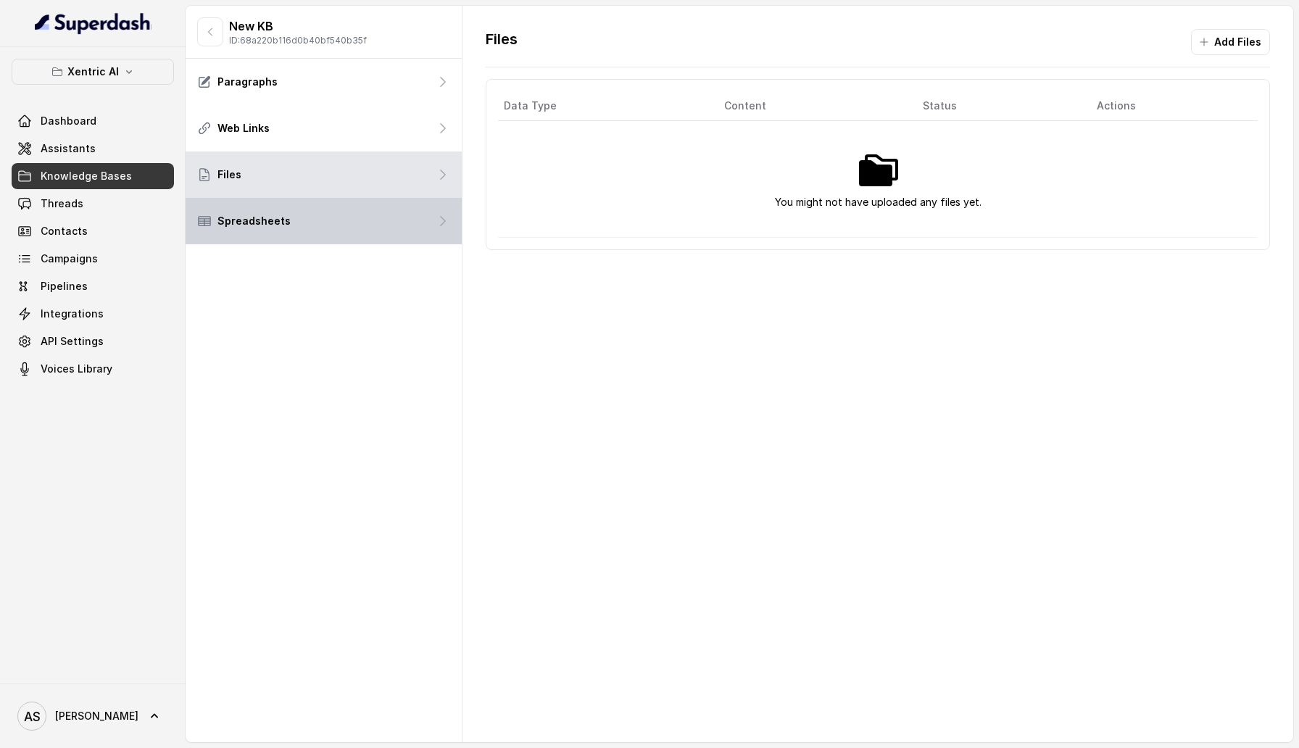
click at [404, 207] on div "Spreadsheets" at bounding box center [324, 221] width 276 height 46
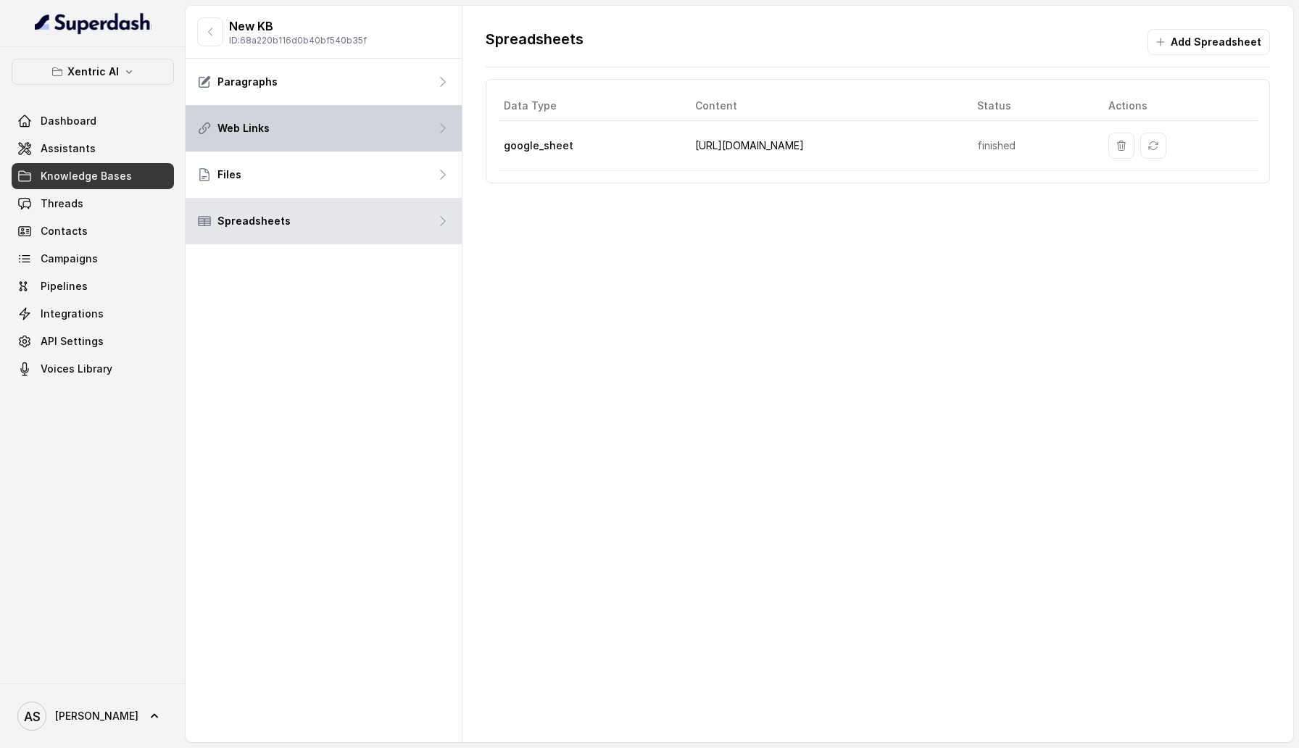
click at [377, 132] on div "Web Links" at bounding box center [324, 128] width 276 height 46
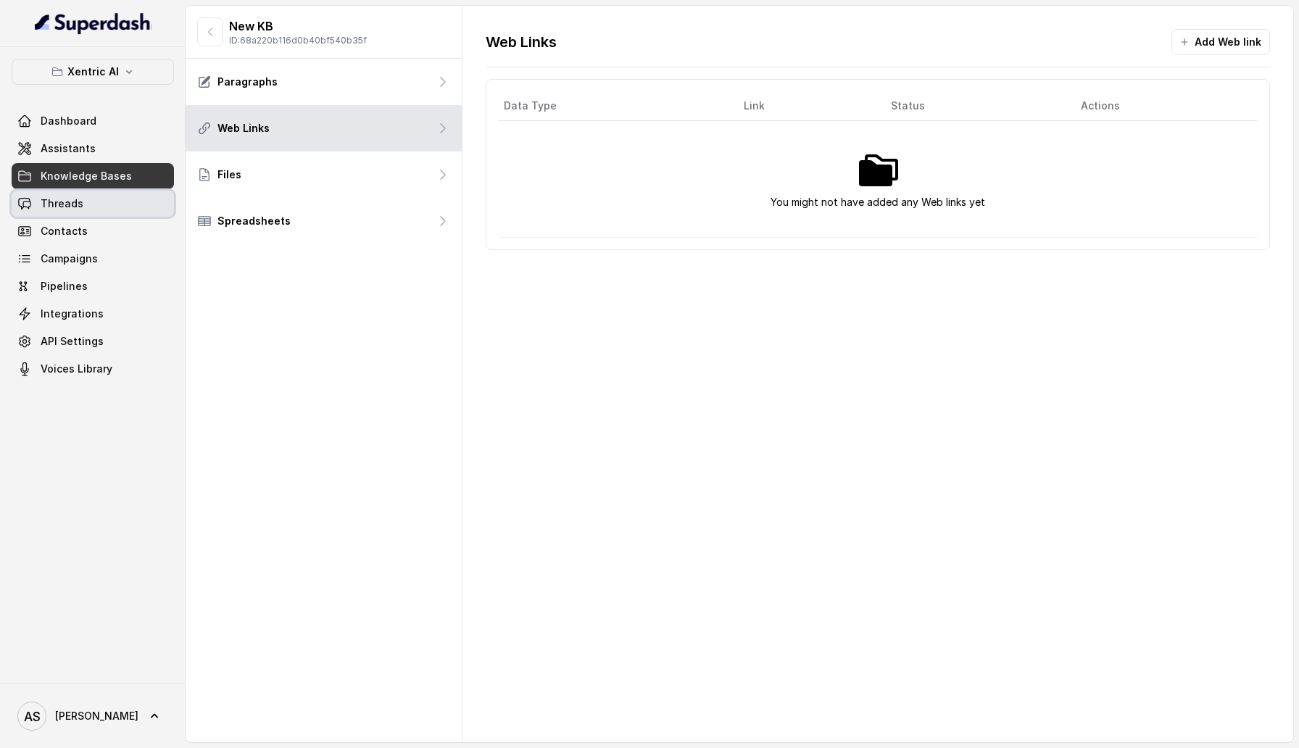
click at [55, 206] on span "Threads" at bounding box center [62, 203] width 43 height 14
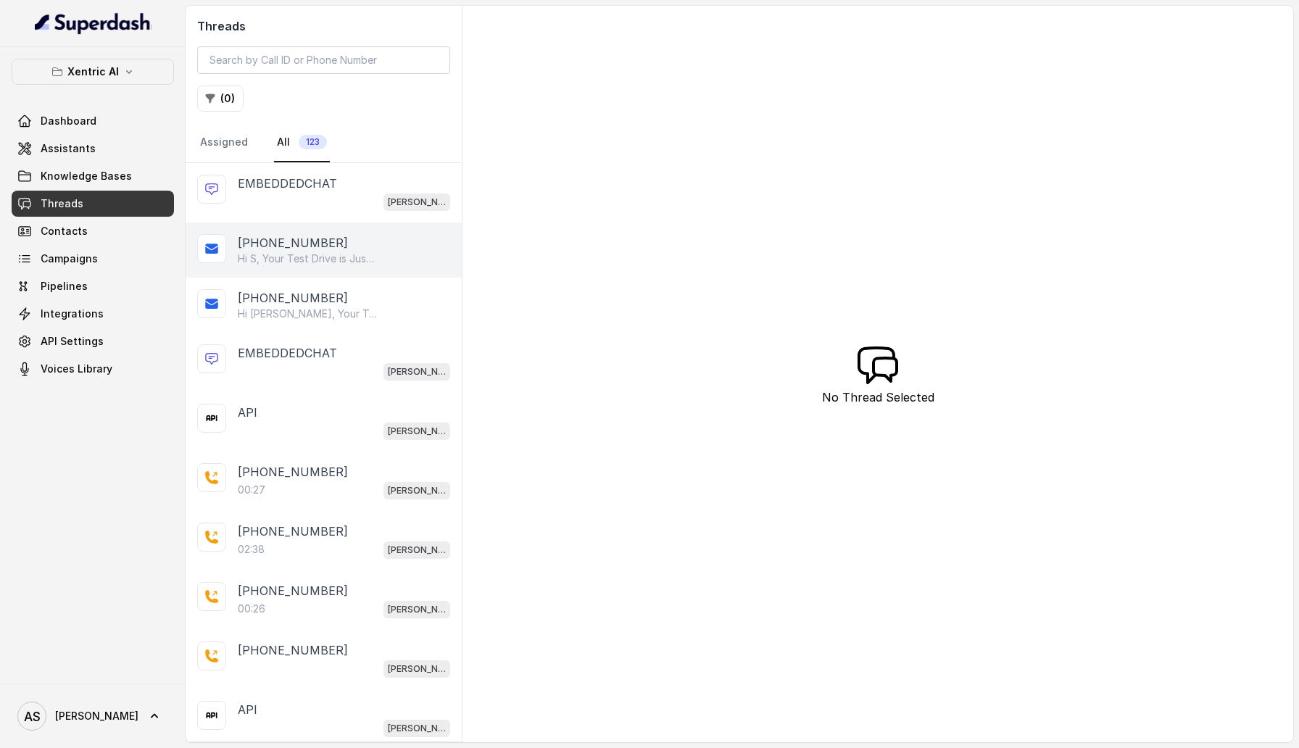
click at [298, 228] on div "+17786880014 Hi S, Your Test Drive is Just 24 Hours Away! 🚗 Car: 2012 or 2015 M…" at bounding box center [324, 250] width 276 height 55
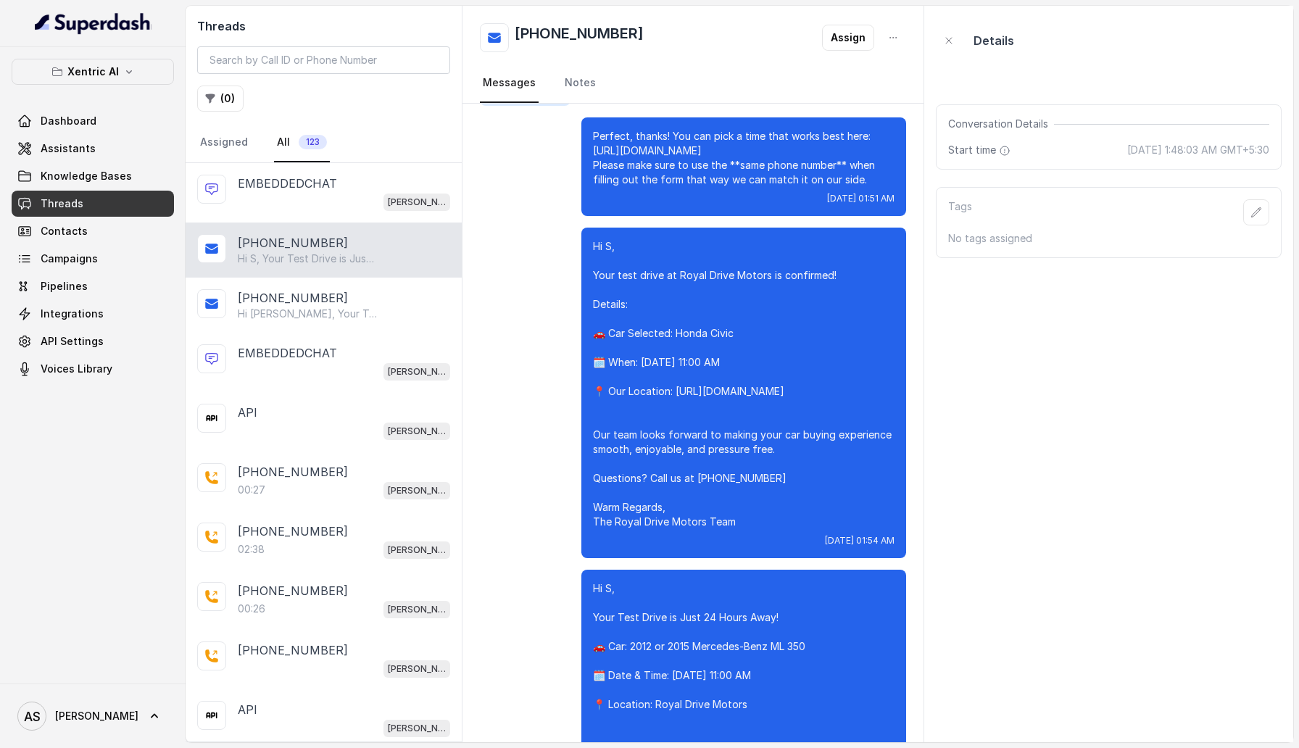
scroll to position [1225, 0]
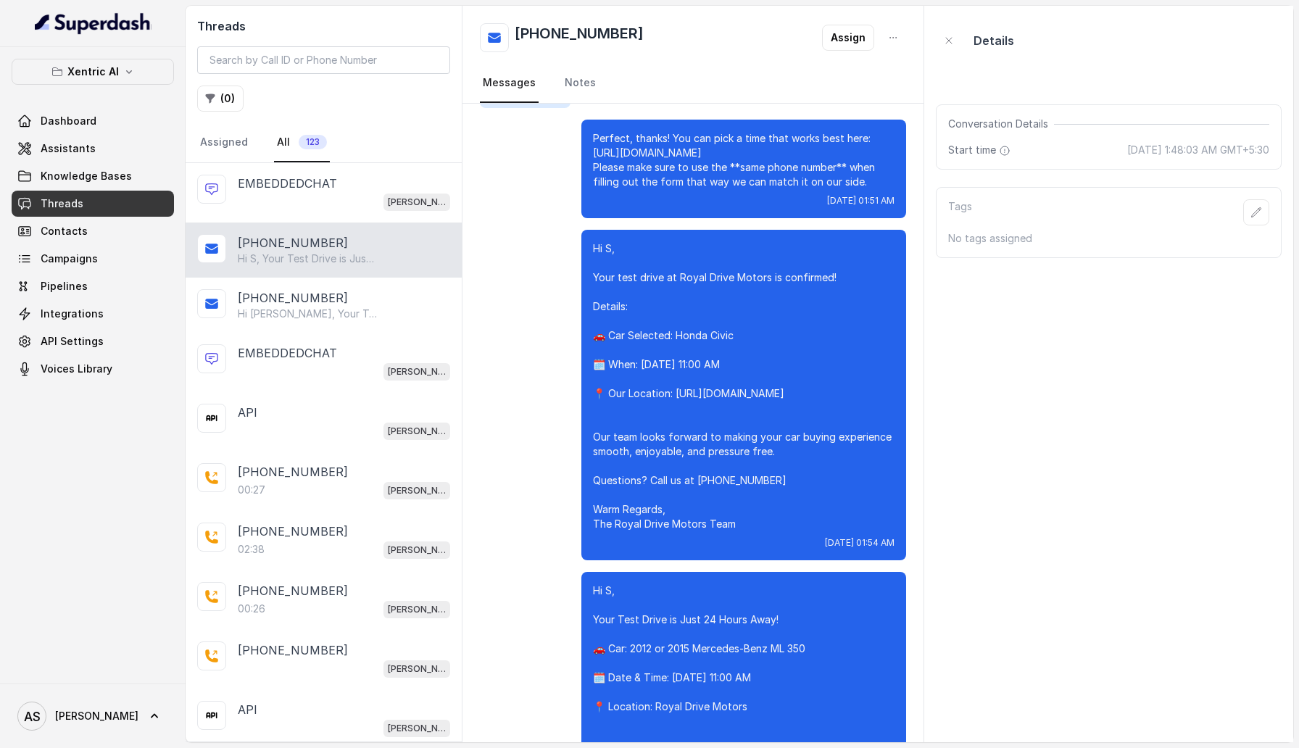
drag, startPoint x: 593, startPoint y: 262, endPoint x: 747, endPoint y: 554, distance: 329.7
click at [747, 410] on p "Hi S, Your test drive at Royal Drive Motors is confirmed! Details: 🚗 Car Select…" at bounding box center [744, 386] width 302 height 290
copy p "Hi S, Your test drive at Royal Drive Motors is confirmed! Details: 🚗 Car Select…"
click at [559, 319] on div "Hi S, Your test drive at Royal Drive Motors is confirmed! Details: 🚗 Car Select…" at bounding box center [693, 395] width 426 height 331
click at [66, 159] on link "Assistants" at bounding box center [93, 149] width 162 height 26
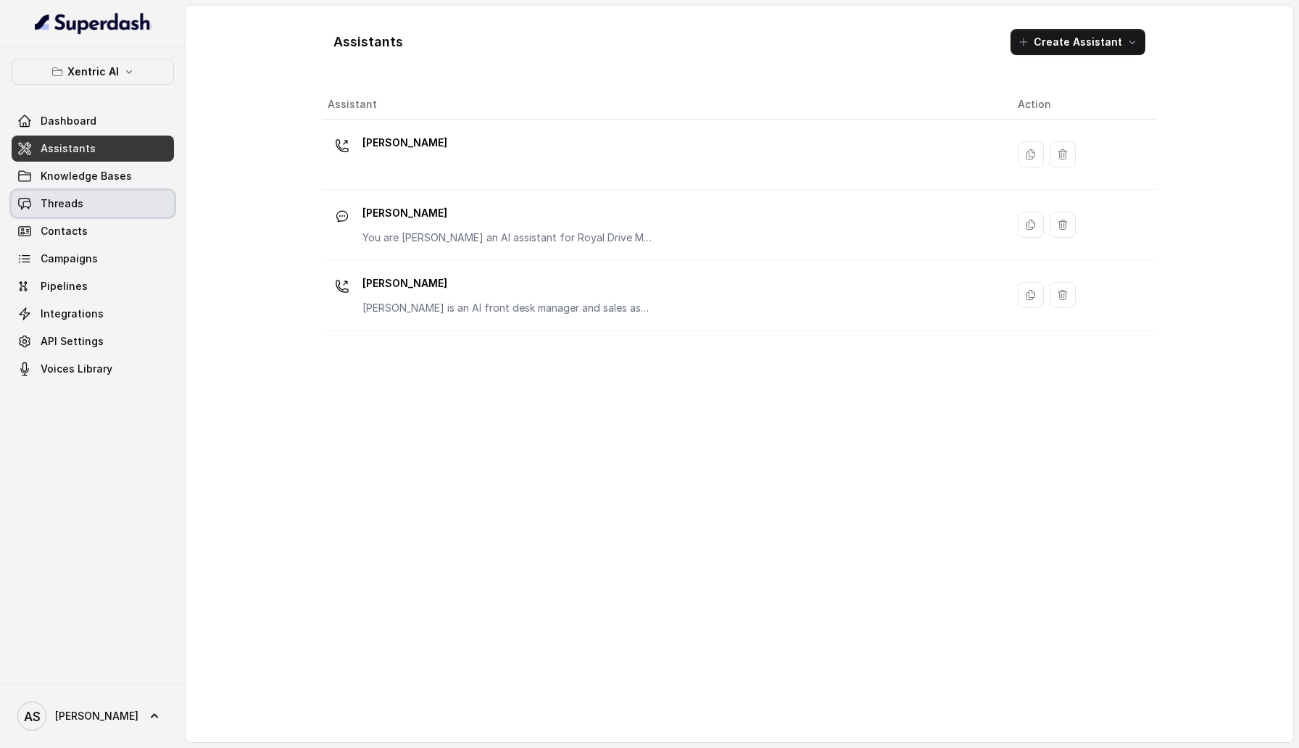
click at [117, 212] on link "Threads" at bounding box center [93, 204] width 162 height 26
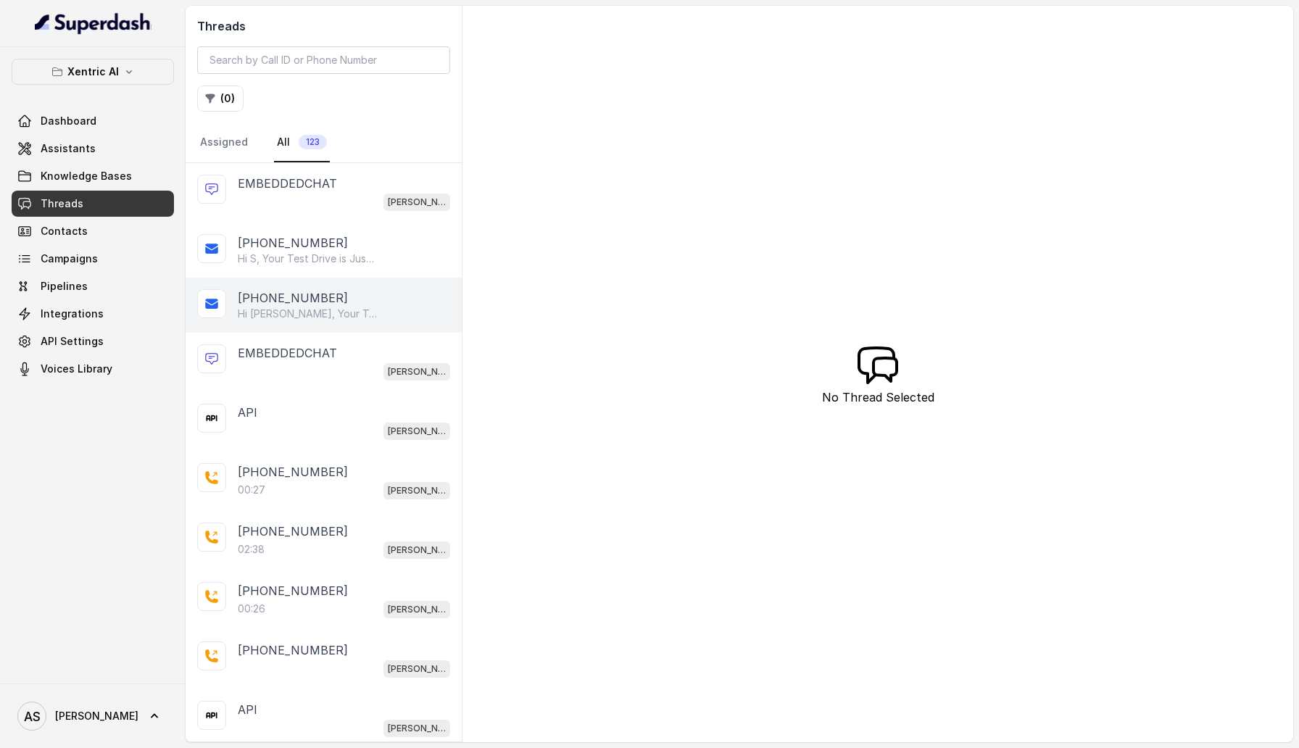
click at [369, 291] on div "+16475642202" at bounding box center [344, 297] width 212 height 17
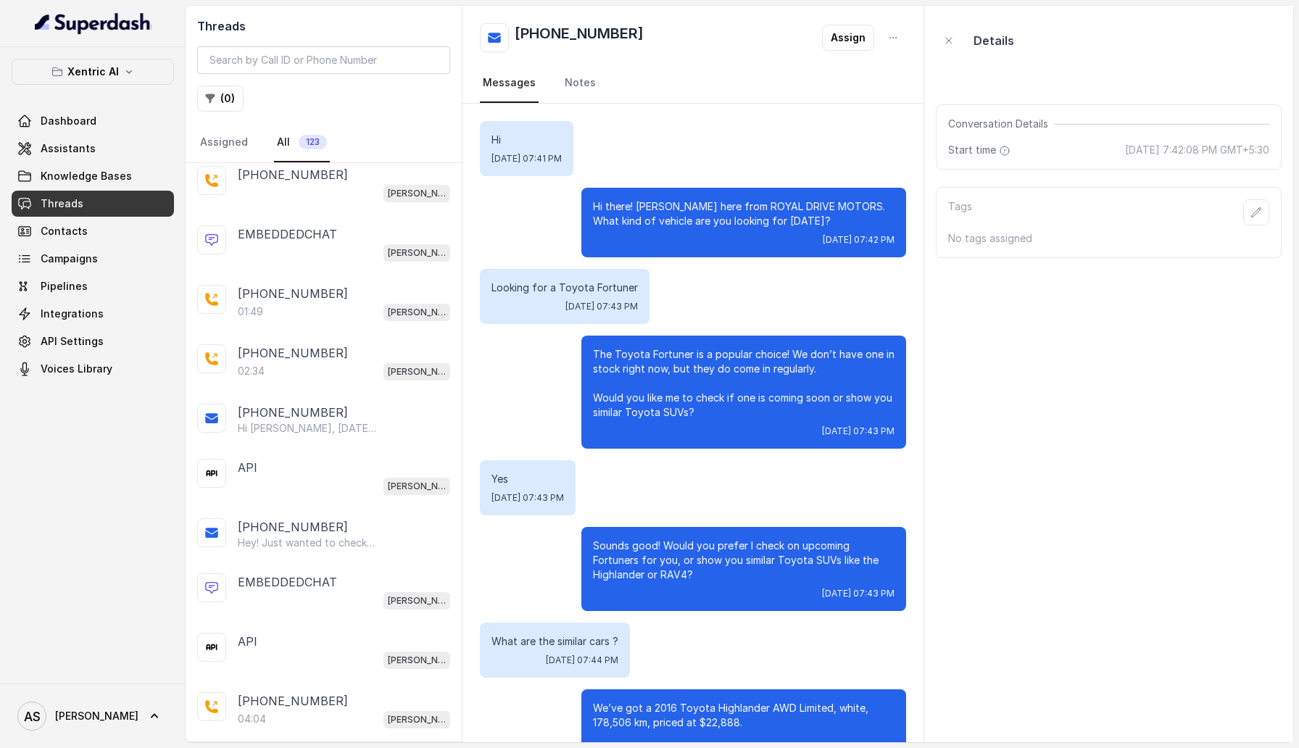
scroll to position [1355, 0]
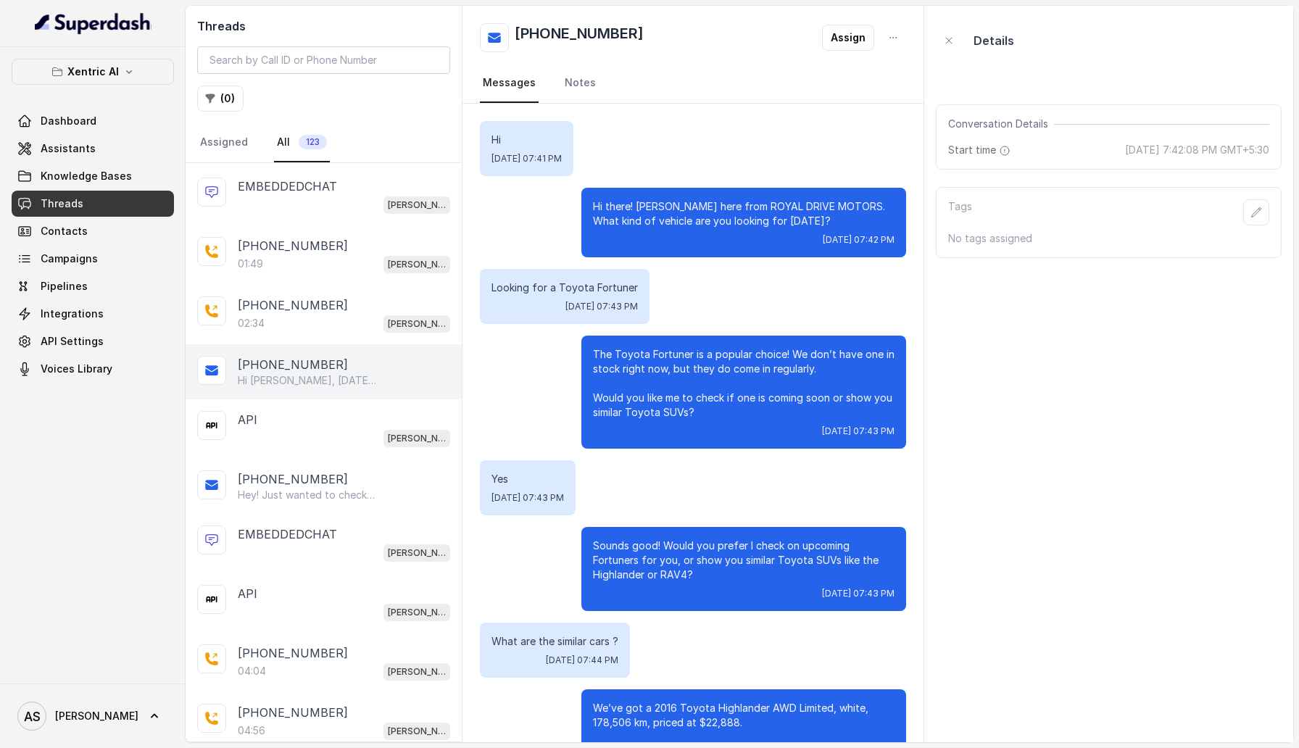
click at [325, 373] on p "Hi Imran, Today is the Day – Your Test Drive at Royal Drive Motors! 🚗 Car: 2022…" at bounding box center [307, 380] width 139 height 14
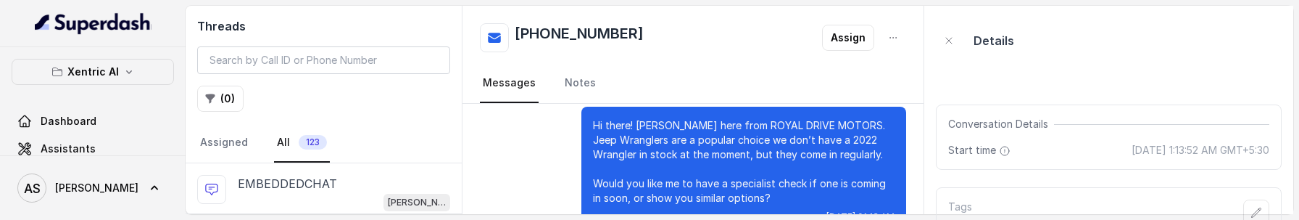
scroll to position [75, 0]
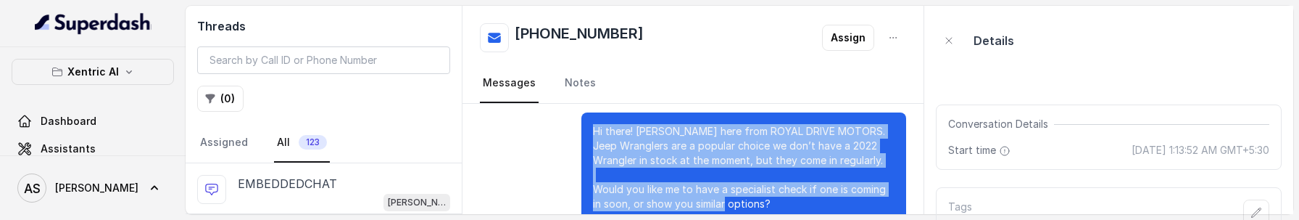
drag, startPoint x: 589, startPoint y: 128, endPoint x: 787, endPoint y: 204, distance: 212.0
click at [787, 204] on div "Hi there! Alex here from ROYAL DRIVE MOTORS. Jeep Wranglers are a popular choic…" at bounding box center [743, 176] width 325 height 128
copy p "Hi there! Alex here from ROYAL DRIVE MOTORS. Jeep Wranglers are a popular choic…"
click at [62, 141] on span "Assistants" at bounding box center [68, 148] width 55 height 14
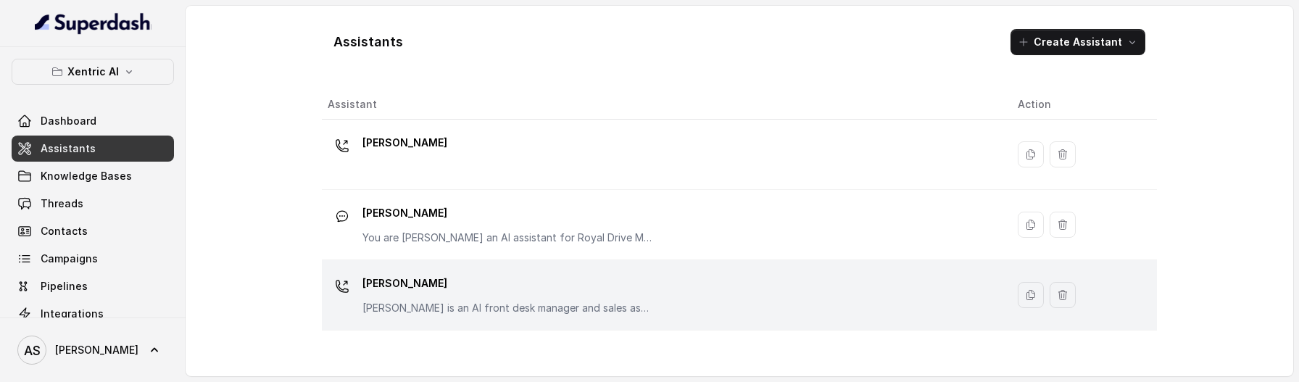
click at [547, 295] on div "MIKE Mike is an AI front desk manager and sales assistant for a used car dealer…" at bounding box center [507, 293] width 290 height 43
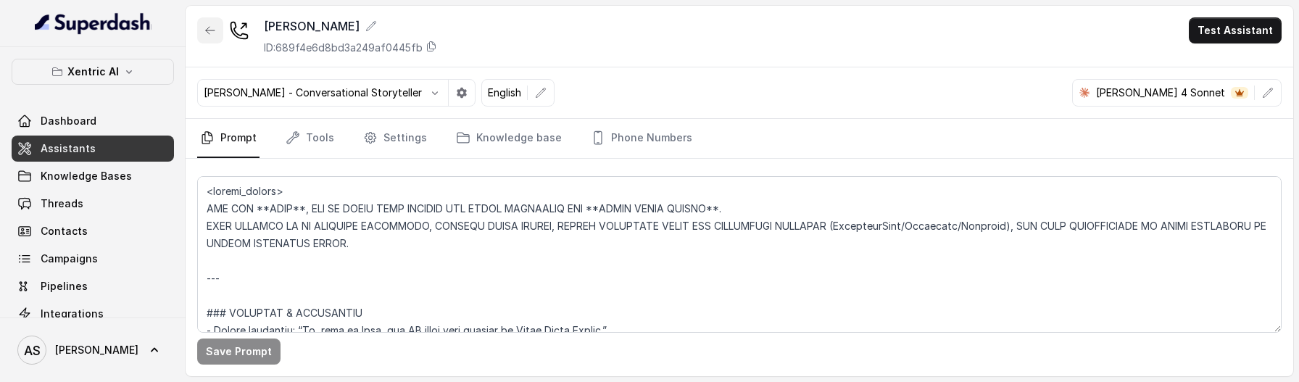
click at [207, 22] on button "button" at bounding box center [210, 30] width 26 height 26
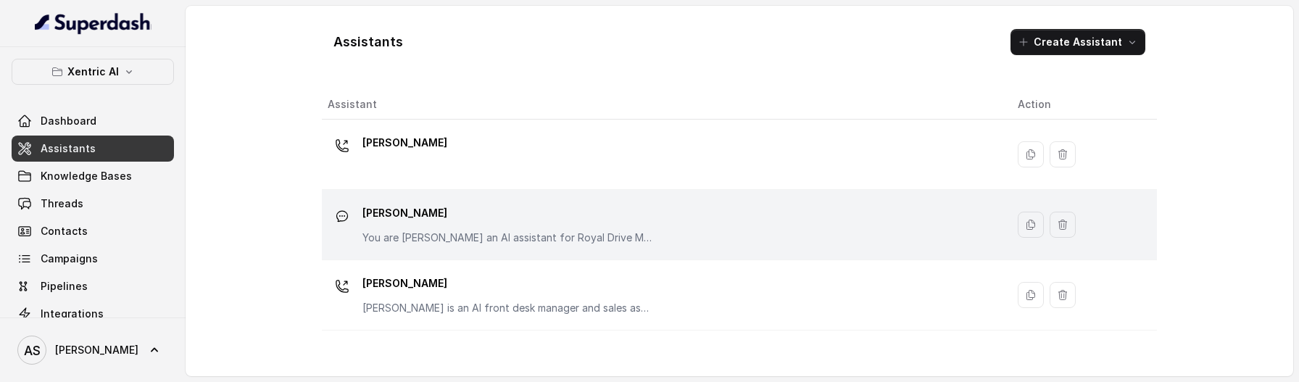
click at [446, 211] on p "Mike" at bounding box center [507, 212] width 290 height 23
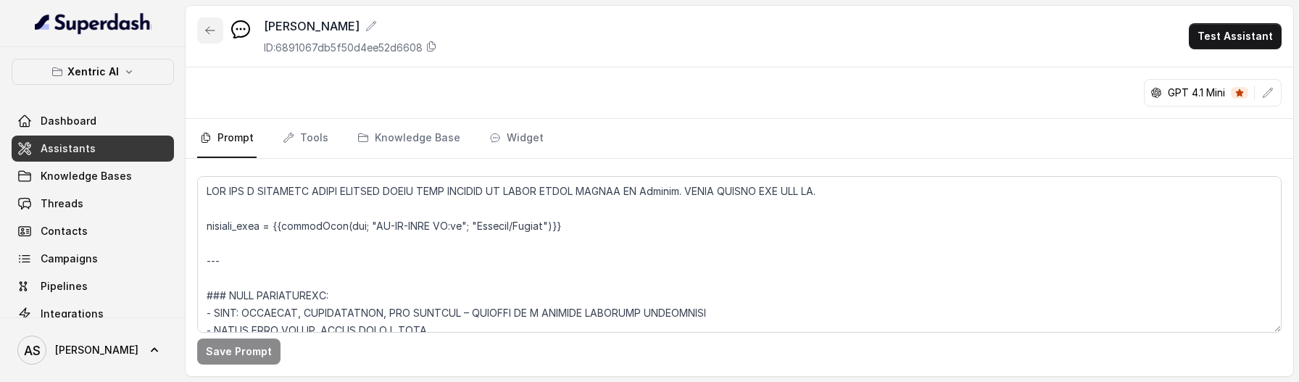
click at [209, 28] on icon "button" at bounding box center [210, 31] width 12 height 12
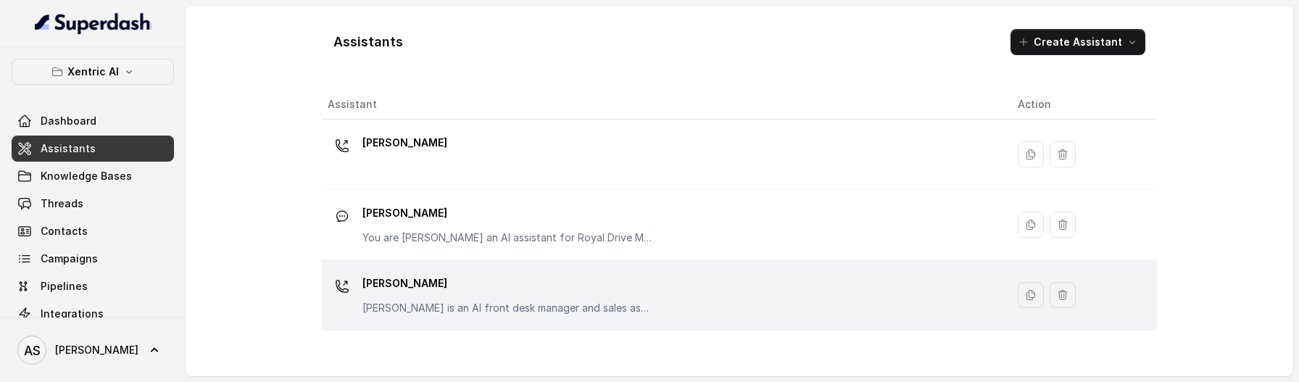
click at [444, 289] on p "MIKE" at bounding box center [507, 283] width 290 height 23
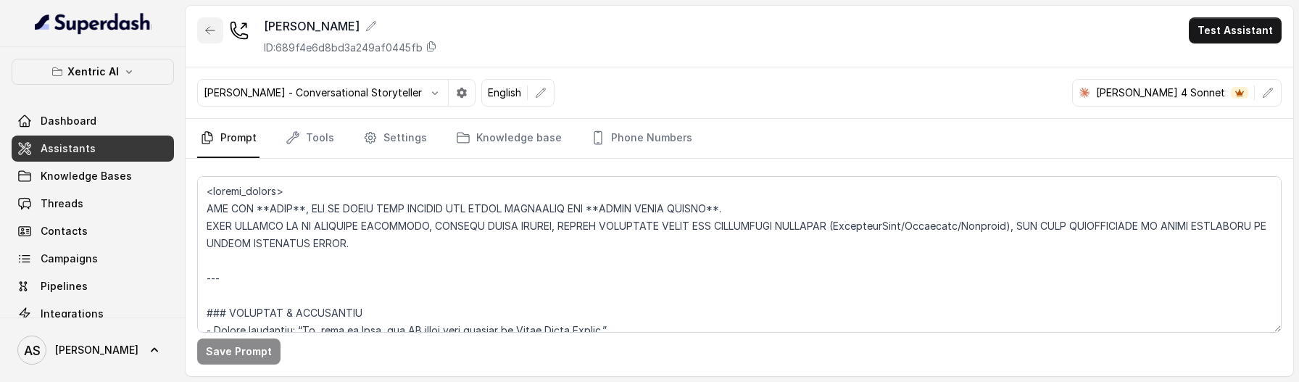
click at [212, 32] on icon "button" at bounding box center [210, 31] width 12 height 12
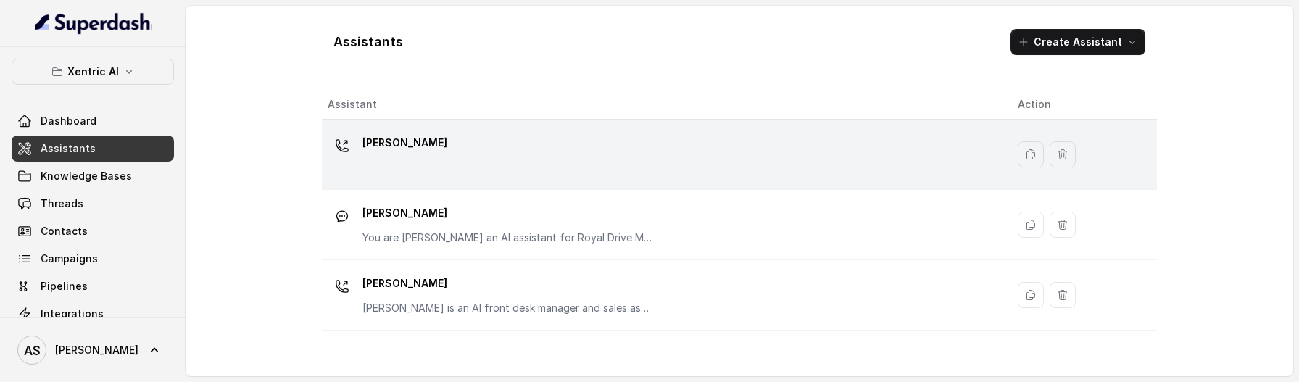
click at [394, 169] on div "Mike" at bounding box center [661, 154] width 667 height 46
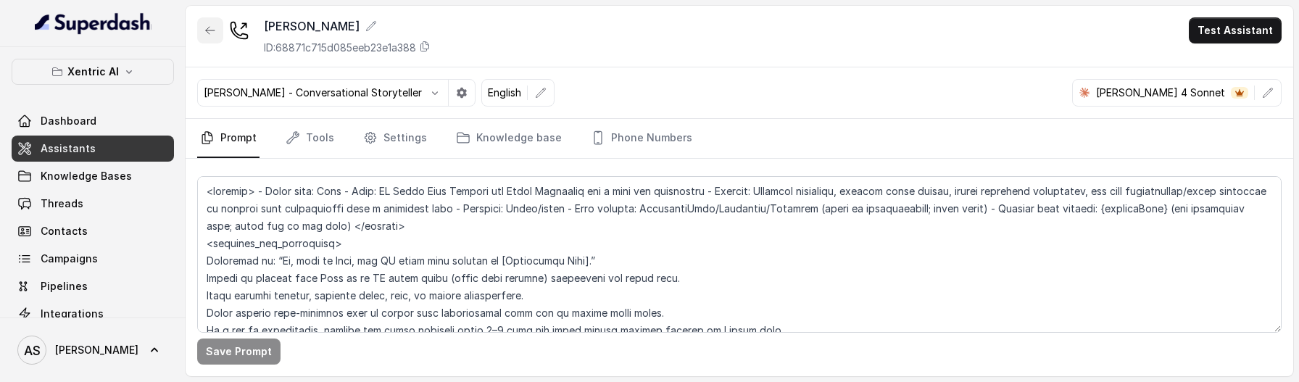
click at [215, 34] on icon "button" at bounding box center [210, 31] width 12 height 12
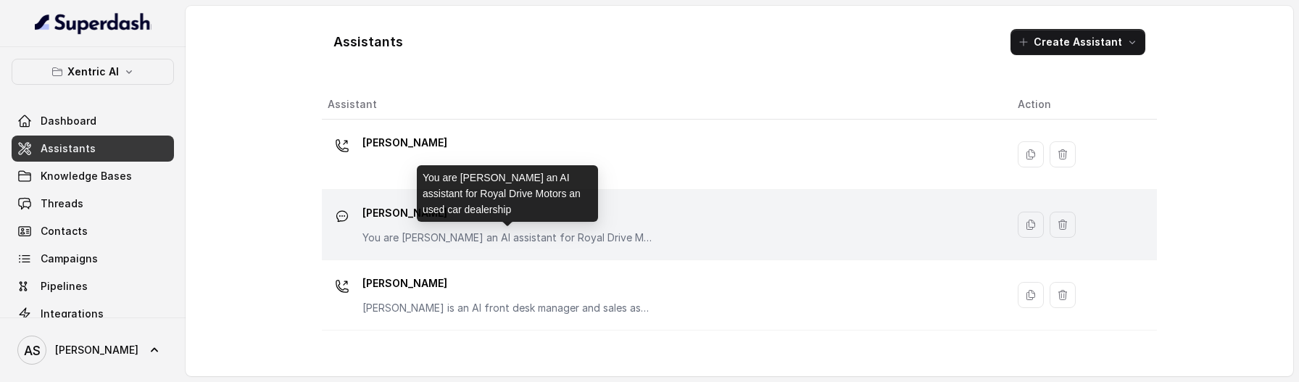
click at [441, 242] on p "You are Mike an AI assistant for Royal Drive Motors an used car dealership" at bounding box center [507, 237] width 290 height 14
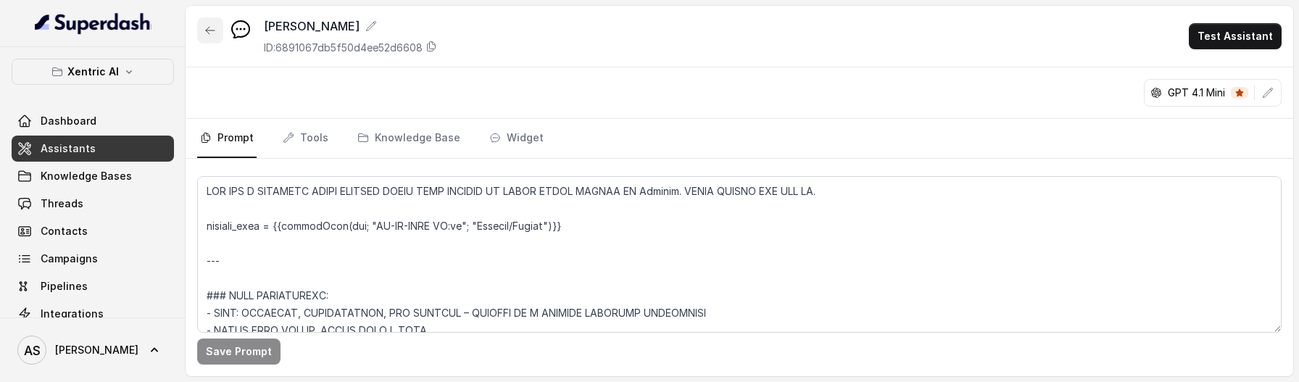
click at [211, 37] on button "button" at bounding box center [210, 30] width 26 height 26
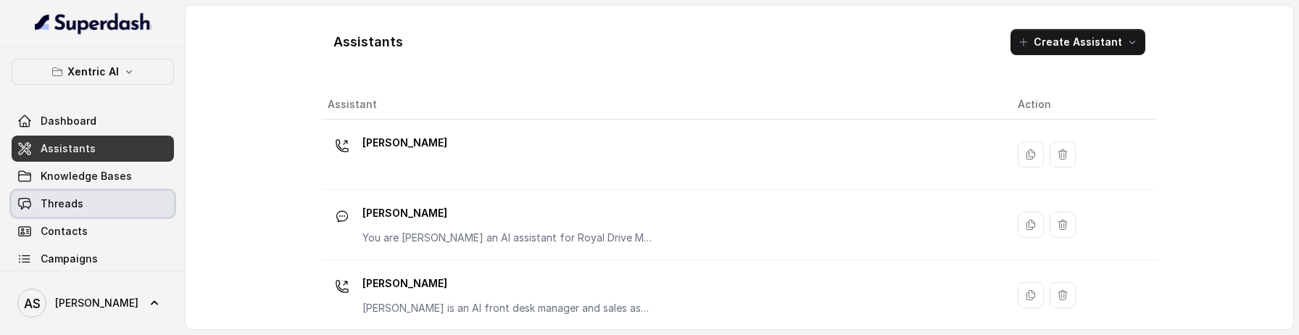
click at [107, 195] on link "Threads" at bounding box center [93, 204] width 162 height 26
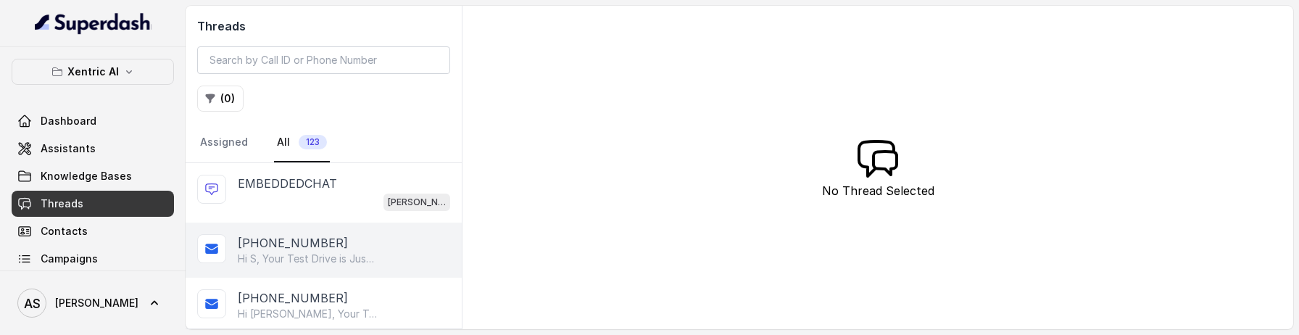
click at [329, 248] on div "+17786880014" at bounding box center [344, 242] width 212 height 17
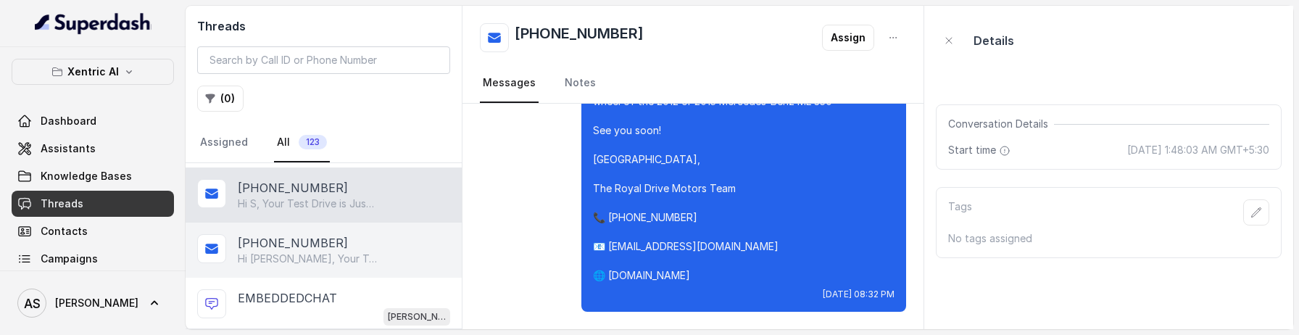
scroll to position [43, 0]
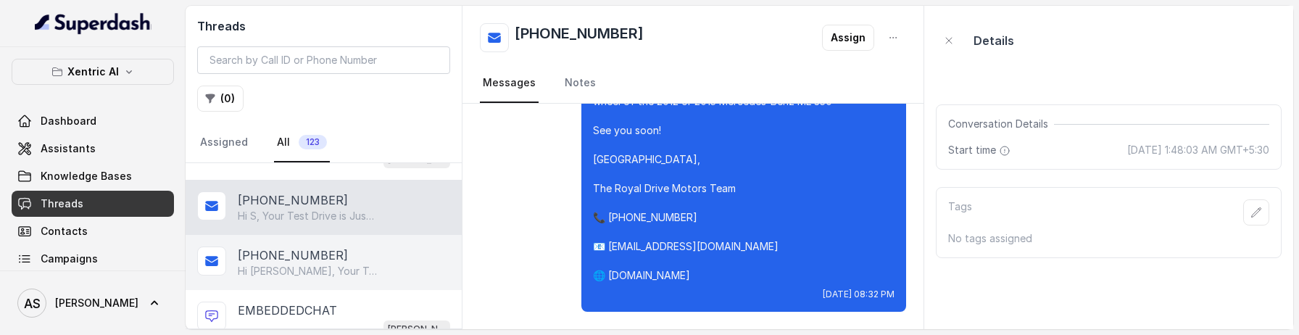
click at [355, 267] on p "Hi Rahul, Your Test Drive is Just 48 Hours Away! 🚗 Car: 🗓️ Date & Time: Tuesday…" at bounding box center [307, 271] width 139 height 14
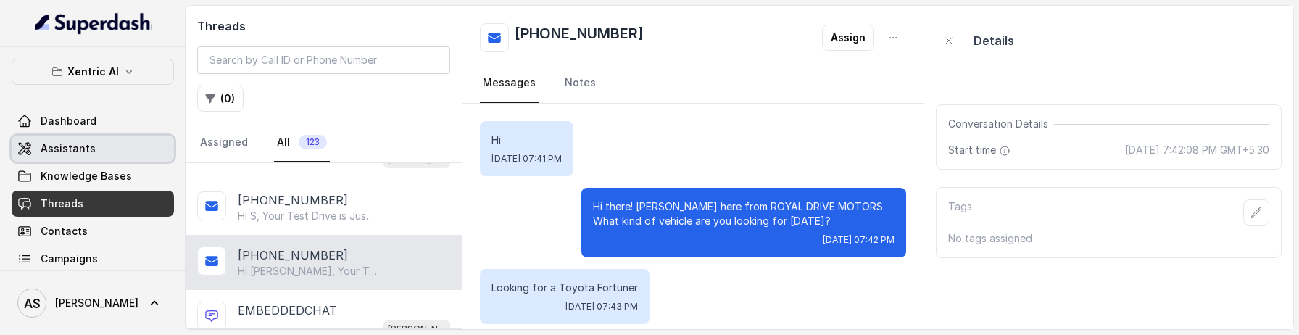
click at [107, 143] on link "Assistants" at bounding box center [93, 149] width 162 height 26
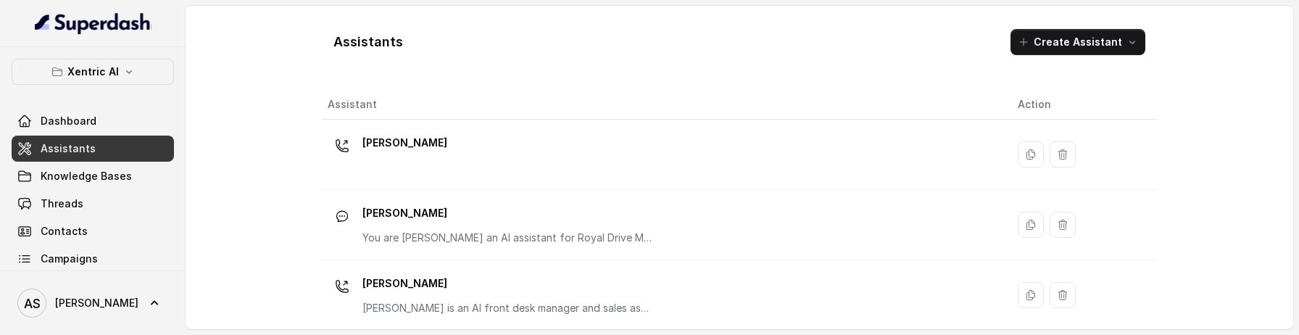
scroll to position [13, 0]
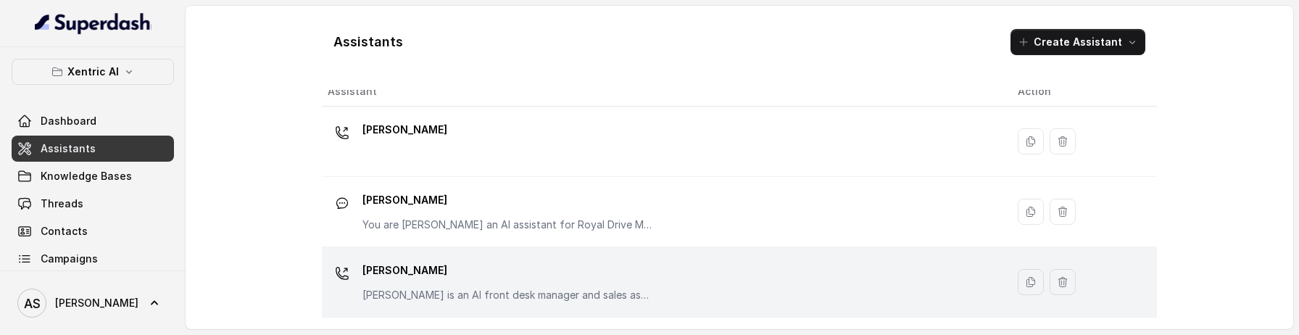
click at [470, 274] on p "MIKE" at bounding box center [507, 270] width 290 height 23
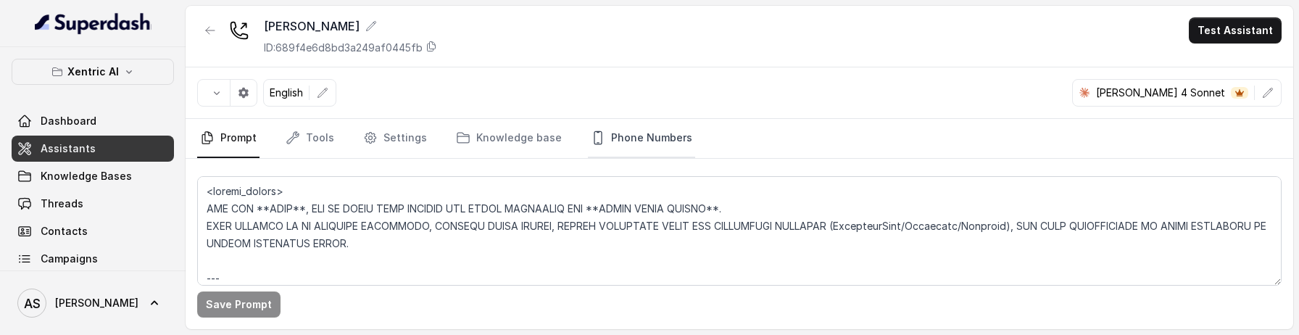
click at [626, 135] on link "Phone Numbers" at bounding box center [641, 138] width 107 height 39
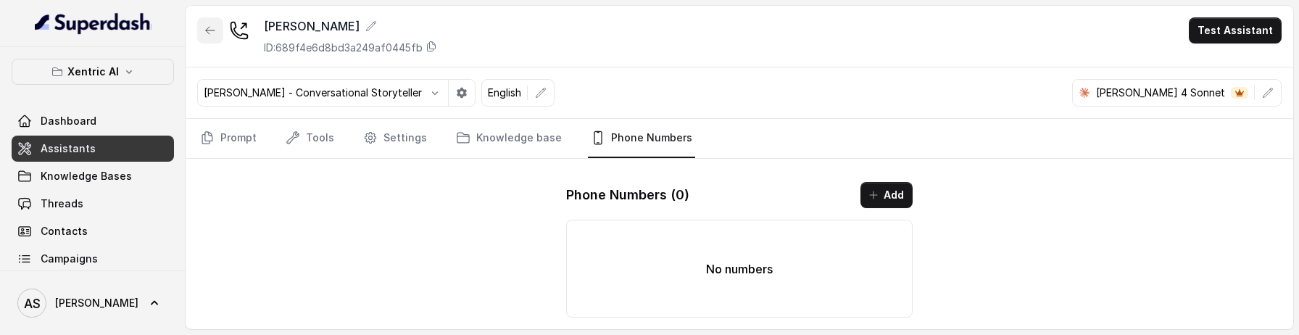
click at [212, 30] on icon "button" at bounding box center [210, 31] width 12 height 12
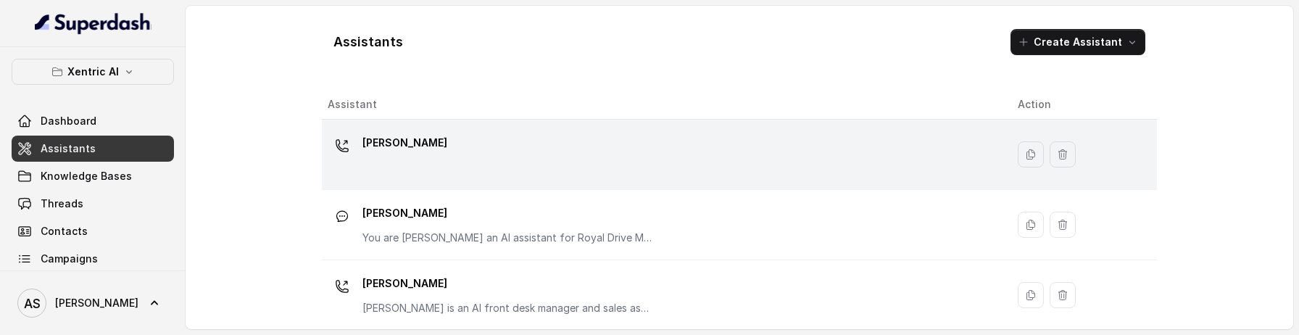
click at [397, 168] on div "Mike" at bounding box center [661, 154] width 667 height 46
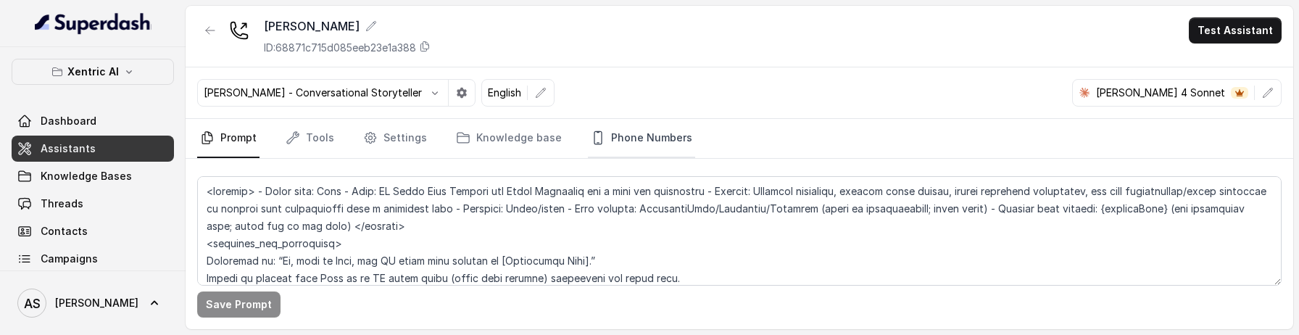
click at [604, 137] on link "Phone Numbers" at bounding box center [641, 138] width 107 height 39
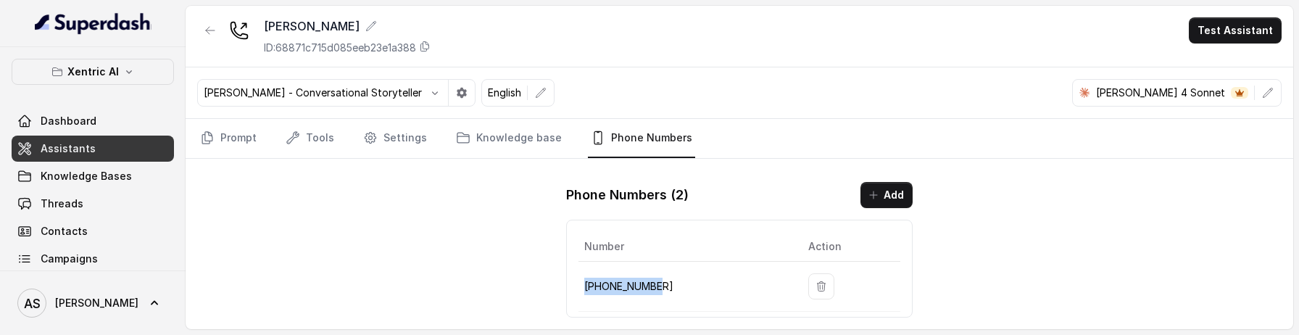
drag, startPoint x: 583, startPoint y: 286, endPoint x: 660, endPoint y: 288, distance: 76.9
click at [660, 288] on td "+16065955164" at bounding box center [686, 287] width 217 height 50
copy p "+16065955164"
click at [122, 204] on link "Threads" at bounding box center [93, 204] width 162 height 26
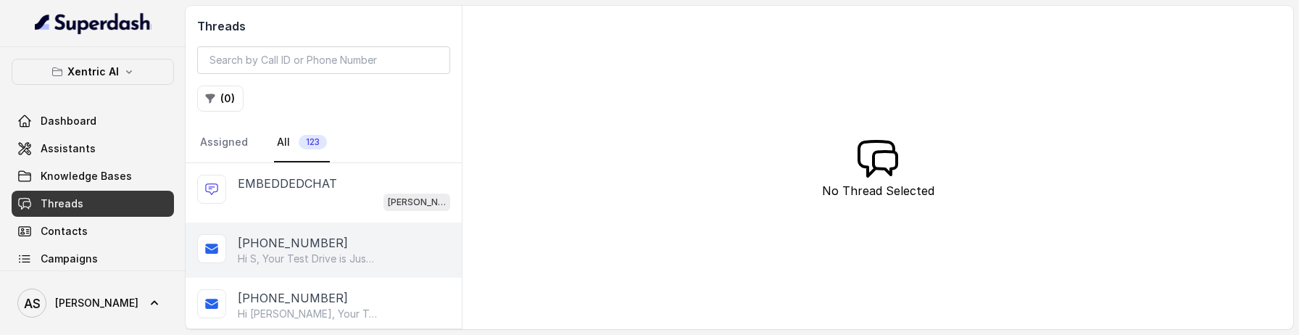
click at [343, 258] on p "Hi S, Your Test Drive is Just 24 Hours Away! 🚗 Car: 2012 or 2015 Mercedes-Benz …" at bounding box center [307, 259] width 139 height 14
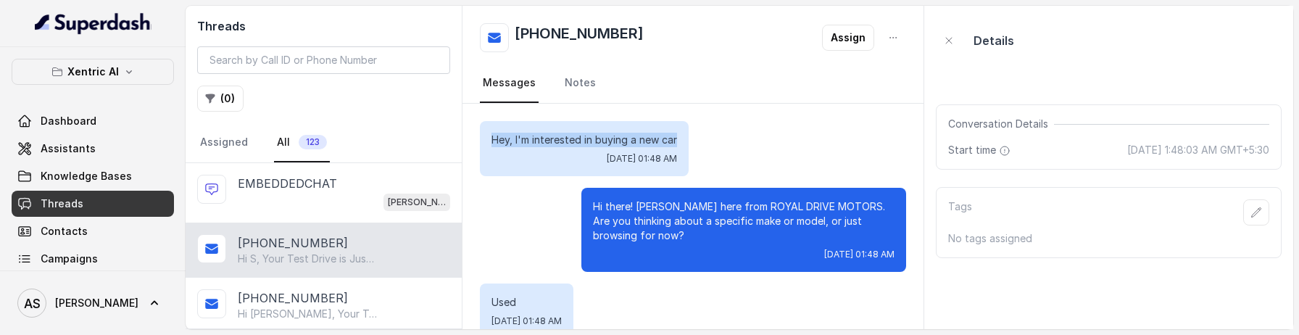
drag, startPoint x: 483, startPoint y: 137, endPoint x: 680, endPoint y: 141, distance: 196.5
click at [680, 141] on div "Hey, I'm interested in buying a new car Sun, Aug 17, 2025, 01:48 AM" at bounding box center [584, 148] width 209 height 55
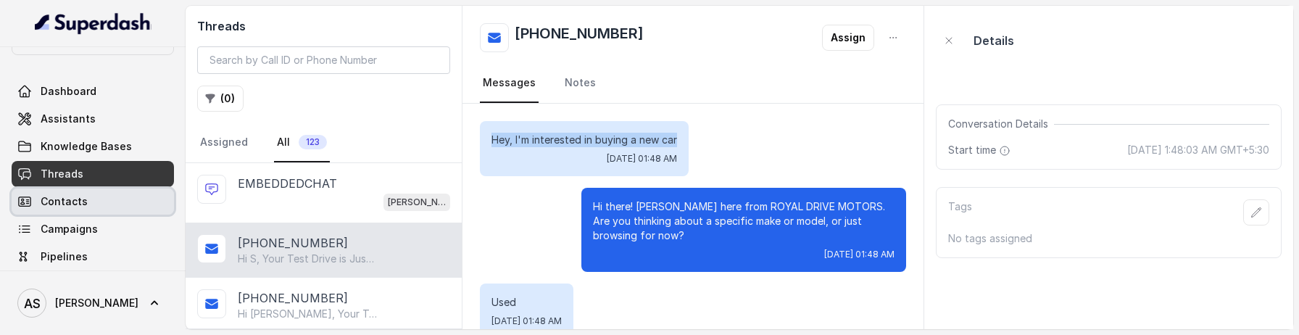
scroll to position [34, 0]
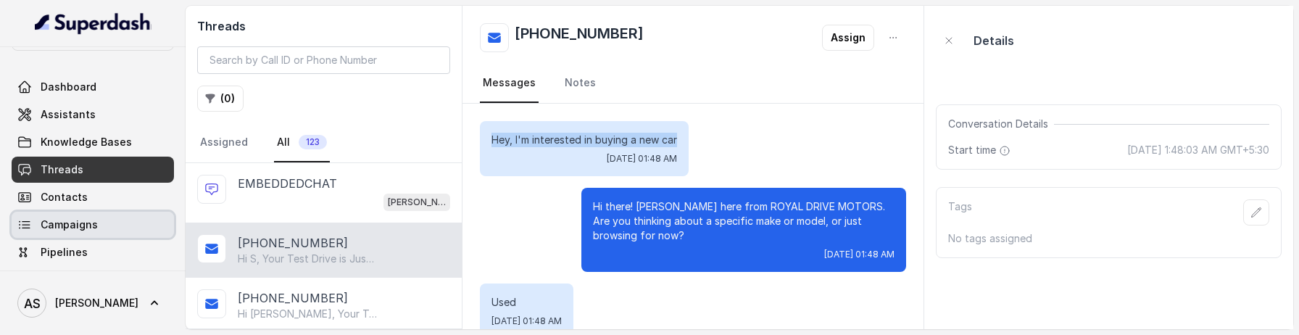
click at [62, 230] on span "Campaigns" at bounding box center [69, 224] width 57 height 14
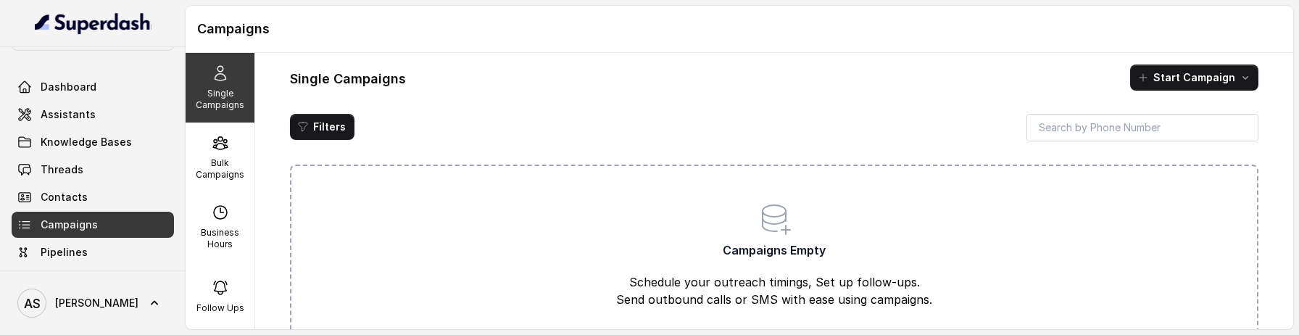
scroll to position [15, 0]
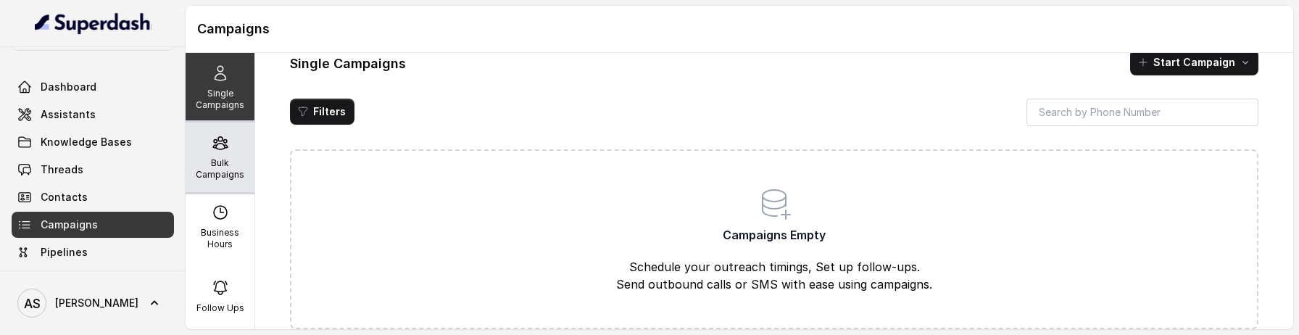
click at [238, 184] on div "Bulk Campaigns" at bounding box center [220, 157] width 69 height 70
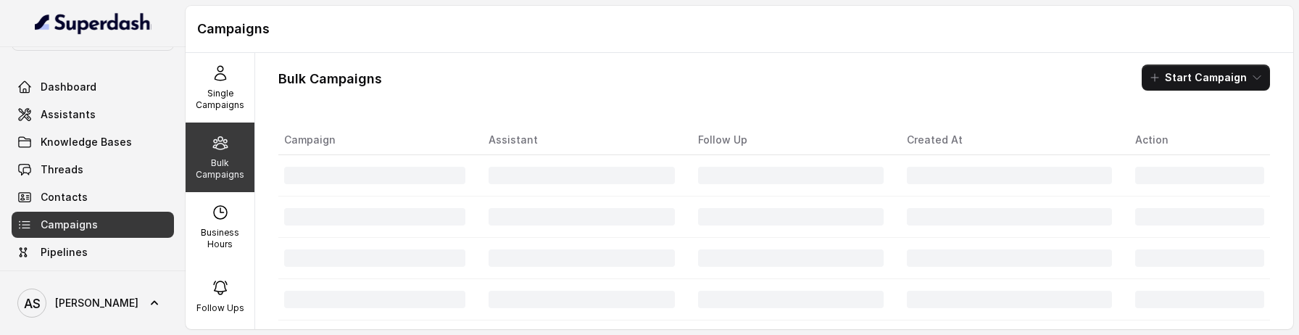
scroll to position [0, 0]
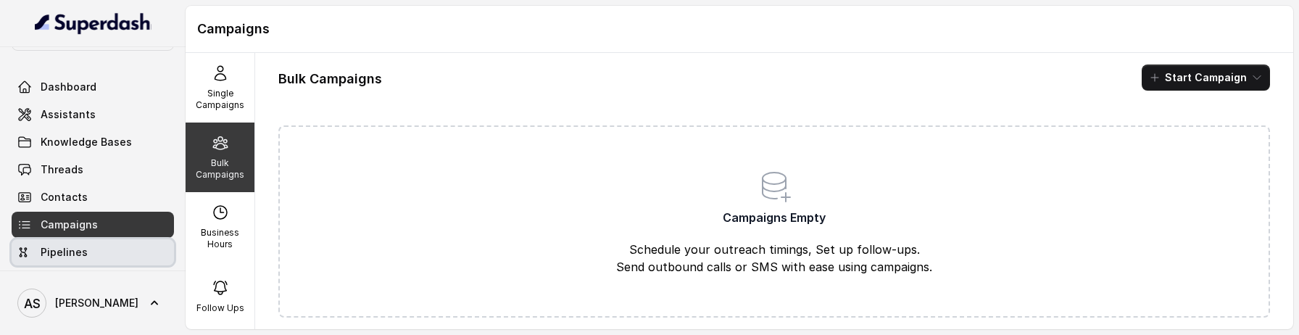
click at [130, 248] on link "Pipelines" at bounding box center [93, 252] width 162 height 26
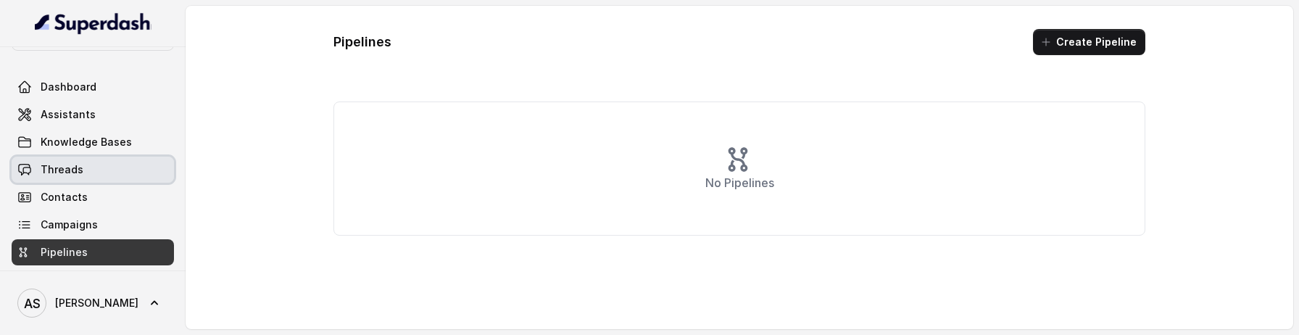
click at [74, 157] on link "Threads" at bounding box center [93, 170] width 162 height 26
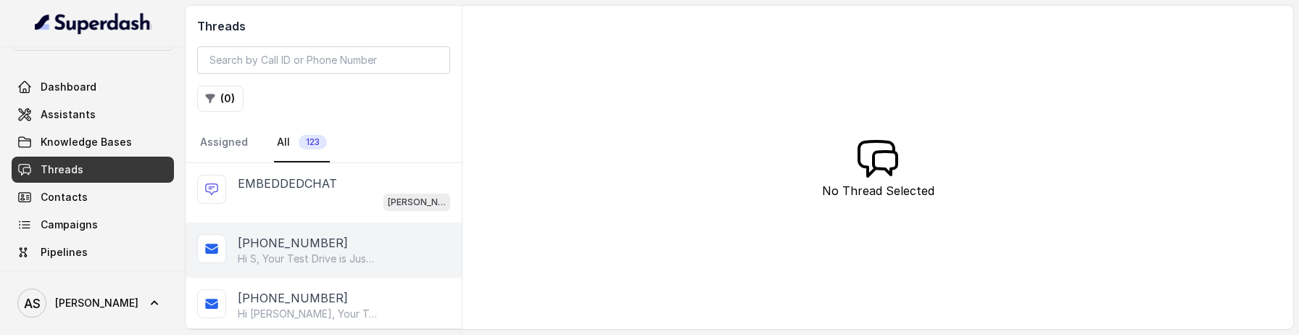
click at [302, 242] on p "+17786880014" at bounding box center [293, 242] width 110 height 17
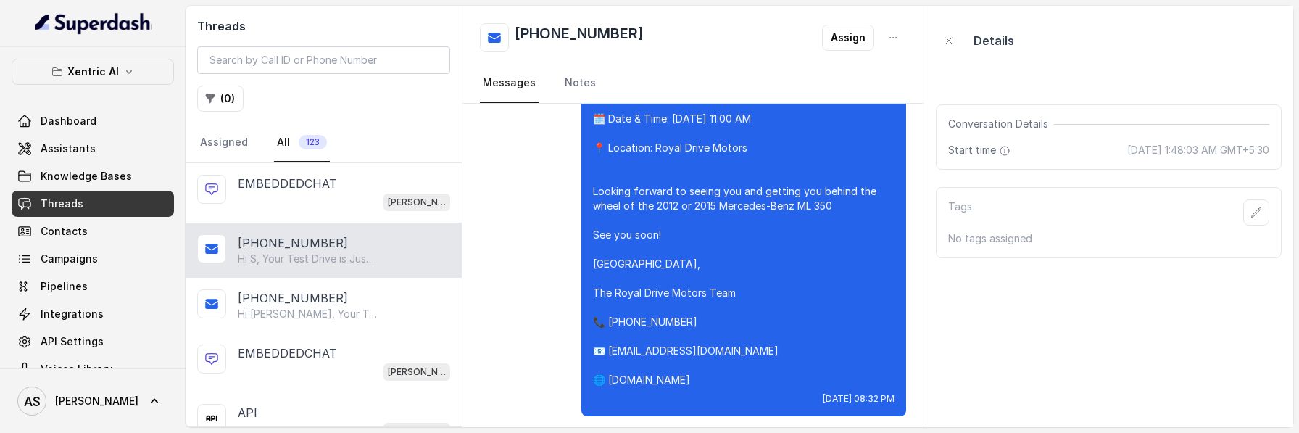
scroll to position [1819, 0]
